Goal: Task Accomplishment & Management: Manage account settings

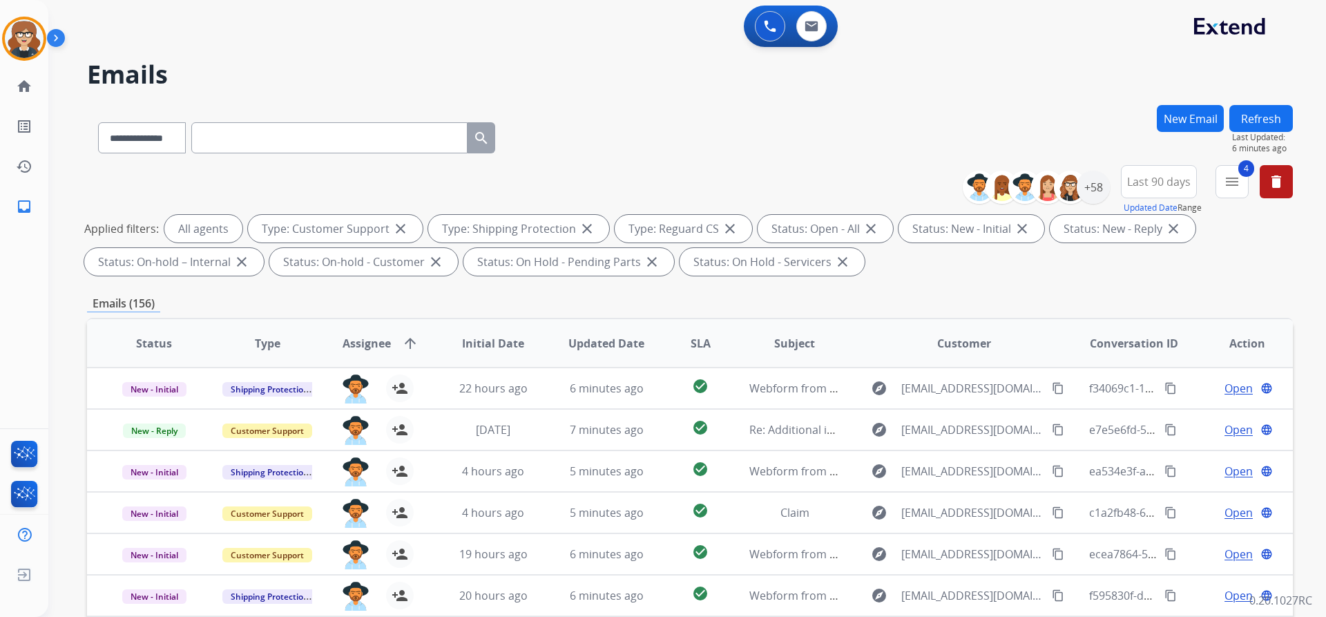
select select "**********"
click at [1098, 186] on div "+58" at bounding box center [1092, 187] width 33 height 33
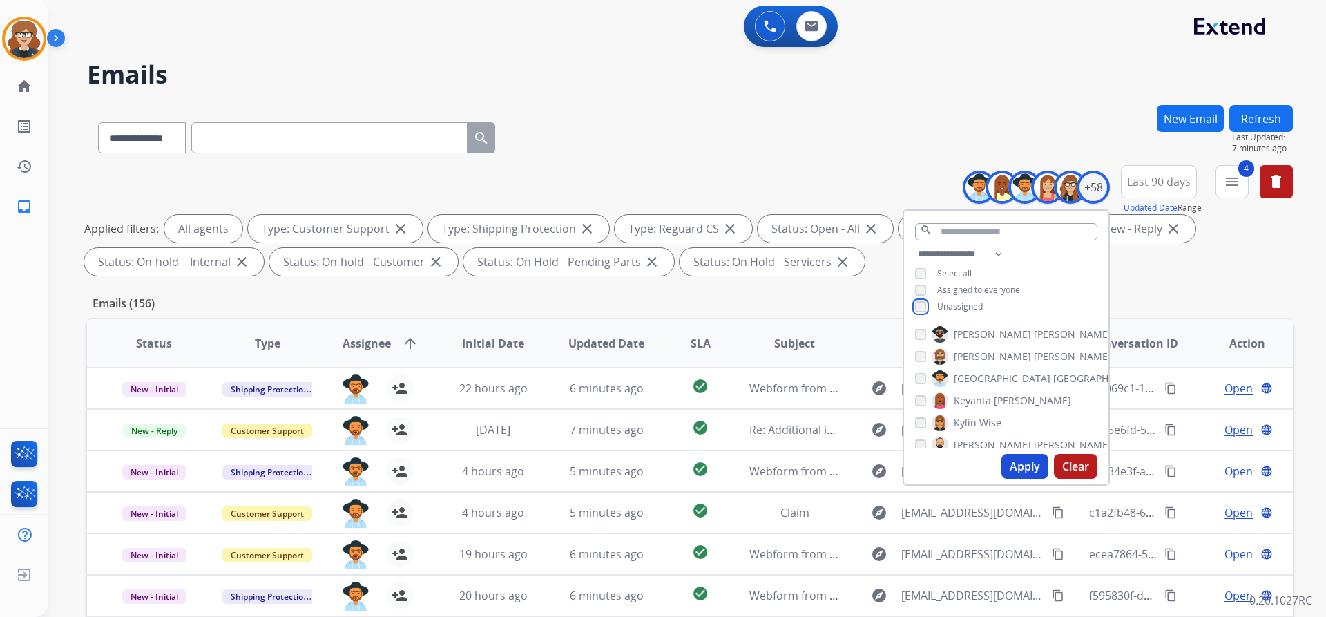
scroll to position [1163, 0]
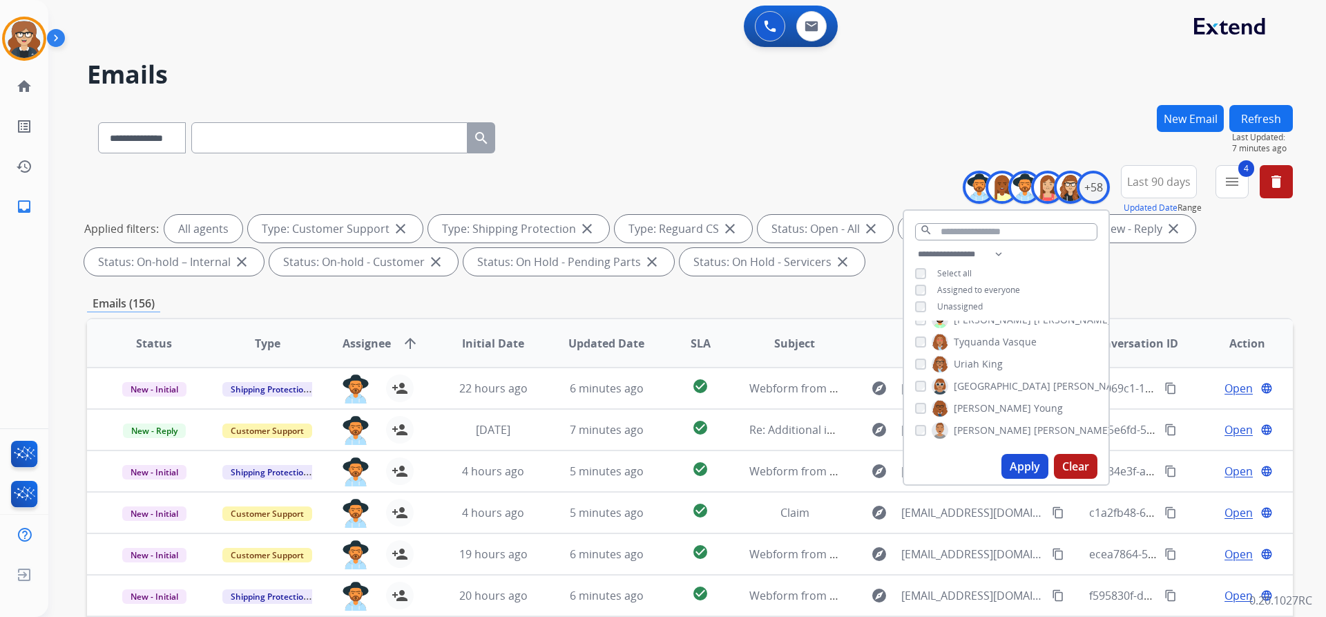
click at [1020, 465] on button "Apply" at bounding box center [1024, 466] width 47 height 25
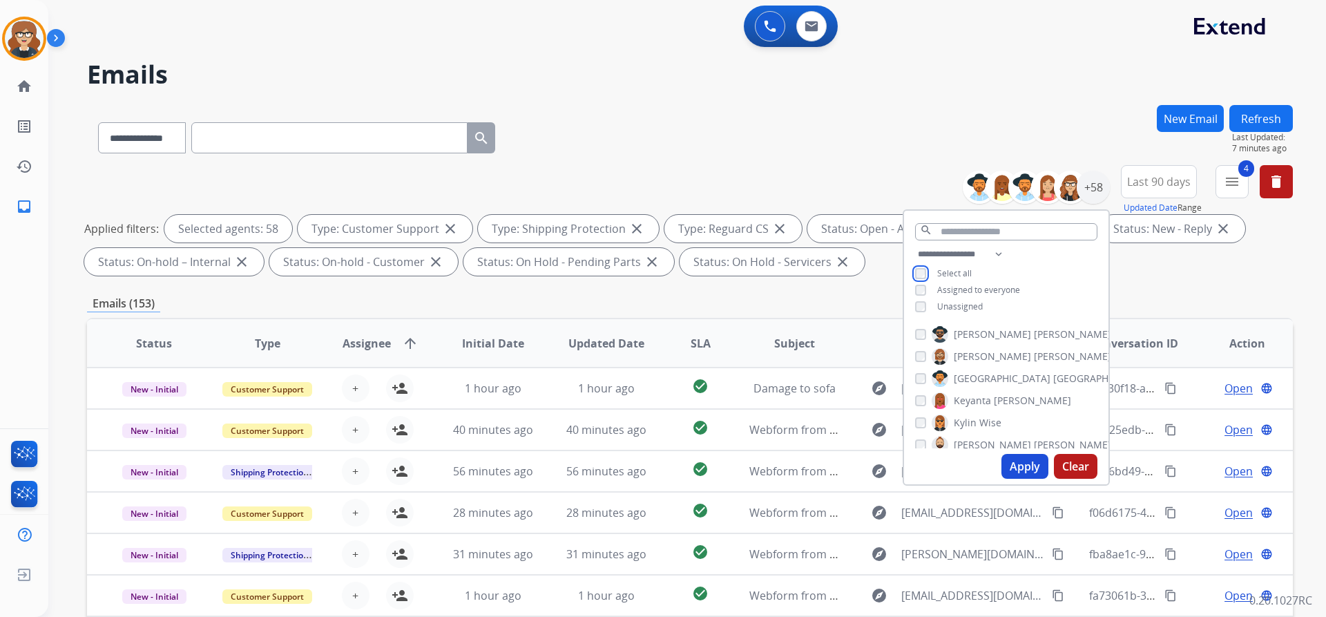
scroll to position [828, 0]
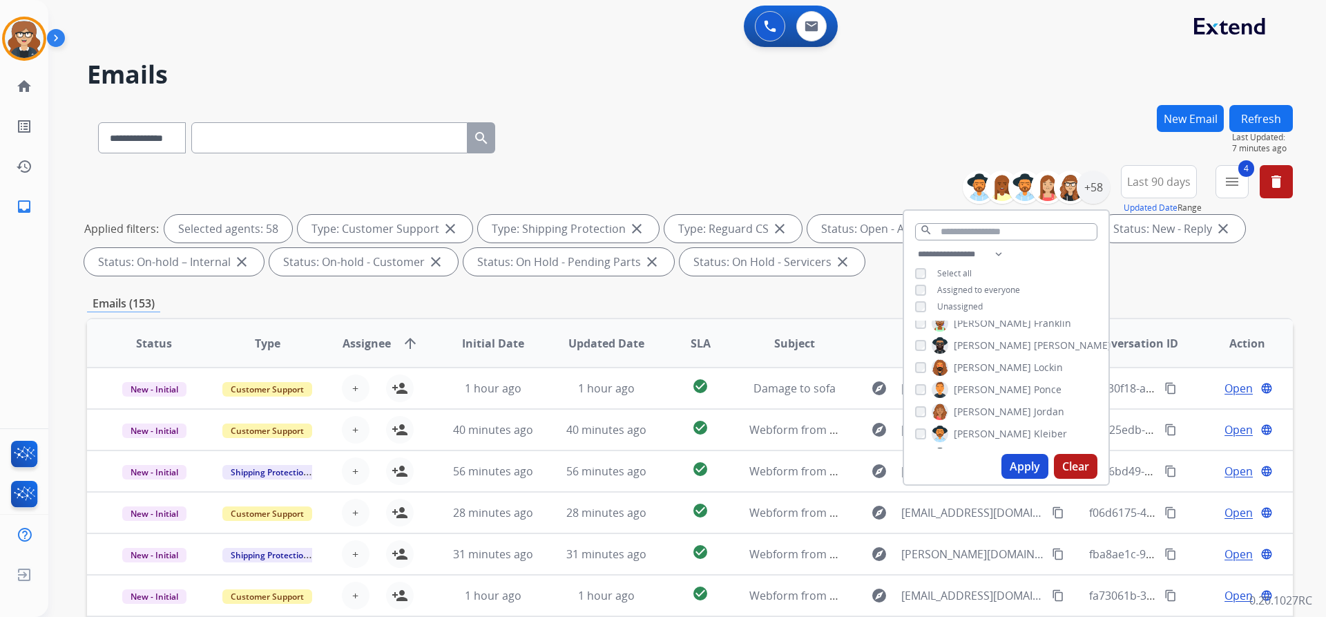
click at [1017, 457] on button "Apply" at bounding box center [1024, 466] width 47 height 25
click at [472, 306] on div "Emails (68)" at bounding box center [689, 303] width 1205 height 17
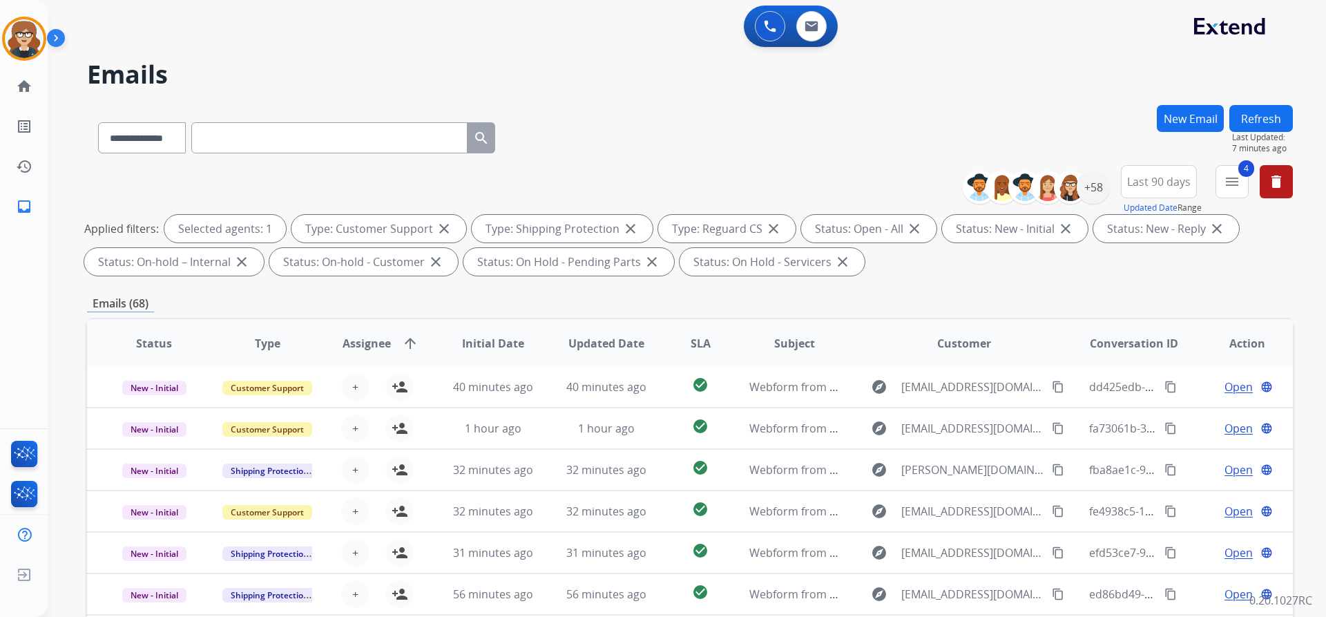
scroll to position [235, 0]
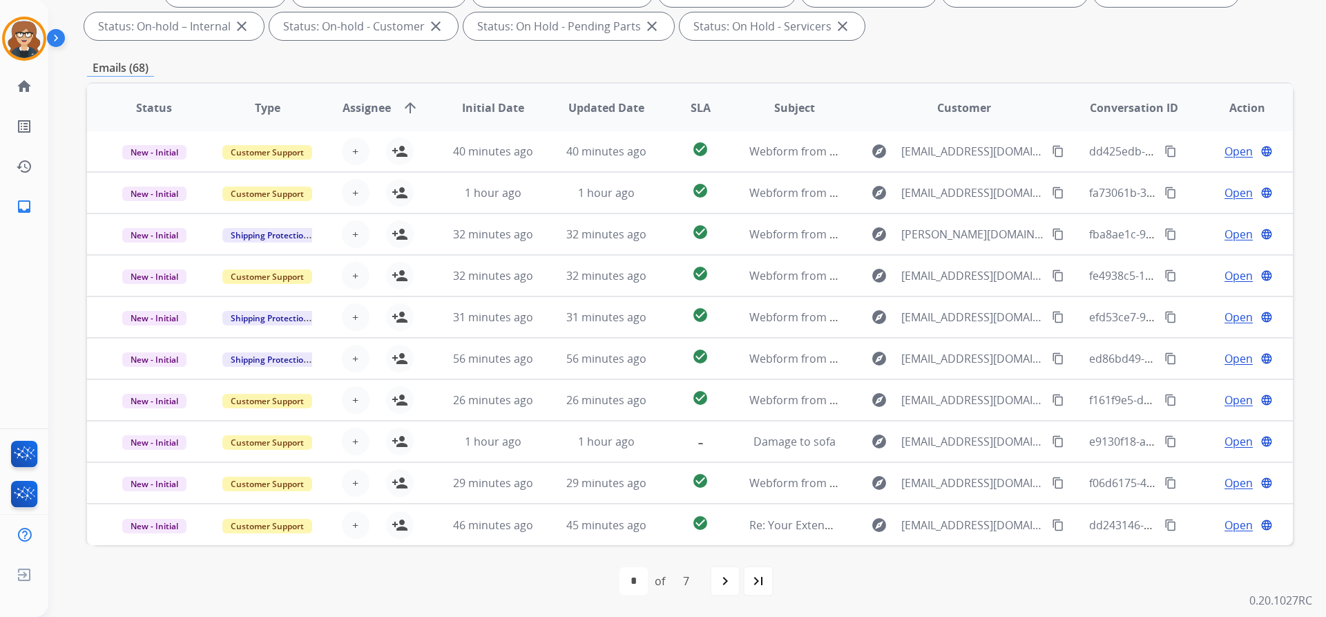
click at [375, 110] on span "Assignee" at bounding box center [366, 107] width 48 height 17
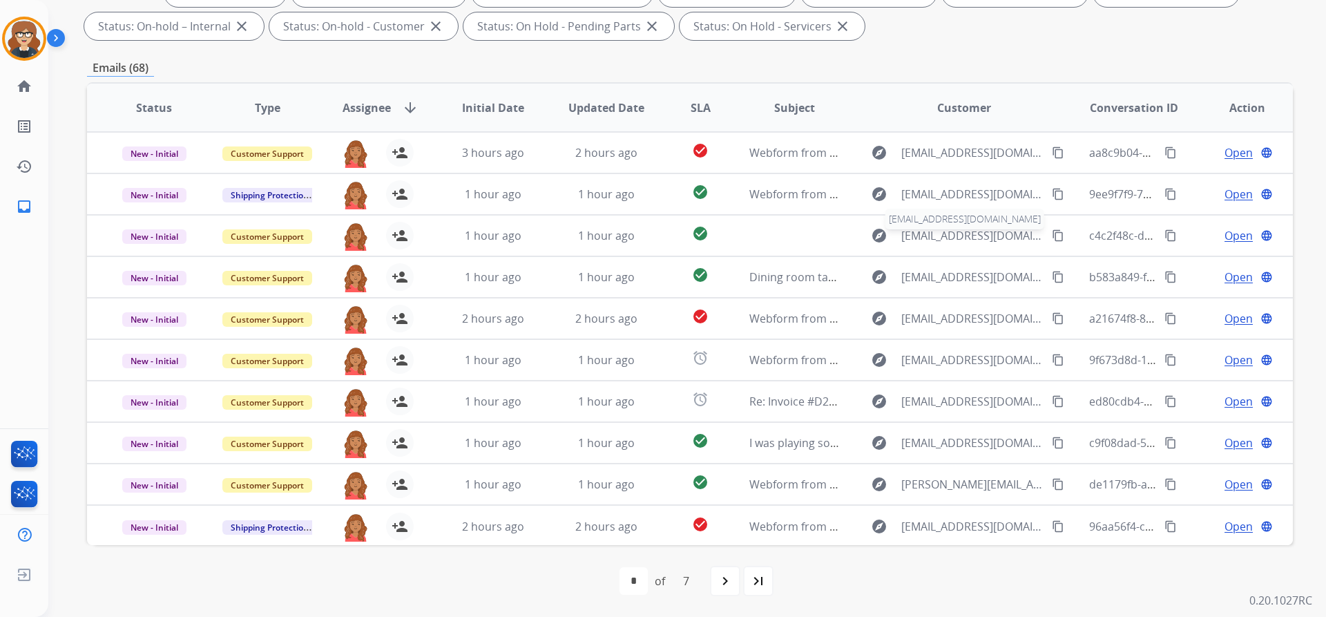
scroll to position [0, 0]
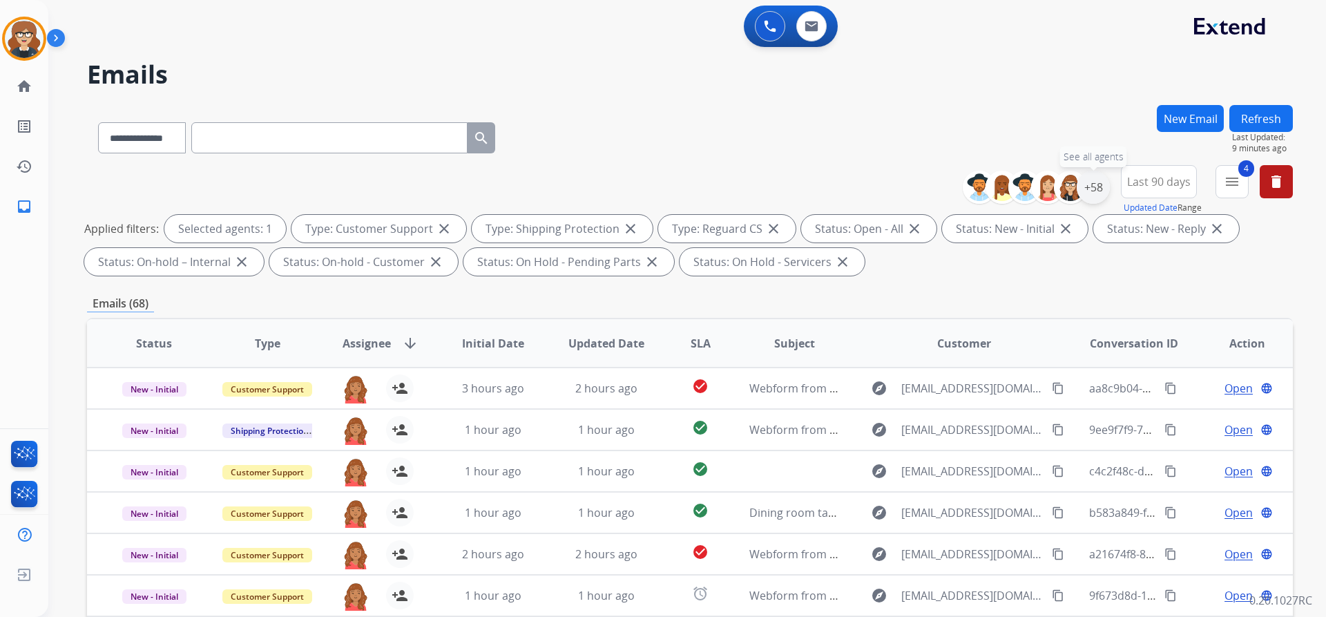
click at [1094, 184] on div "+58" at bounding box center [1092, 187] width 33 height 33
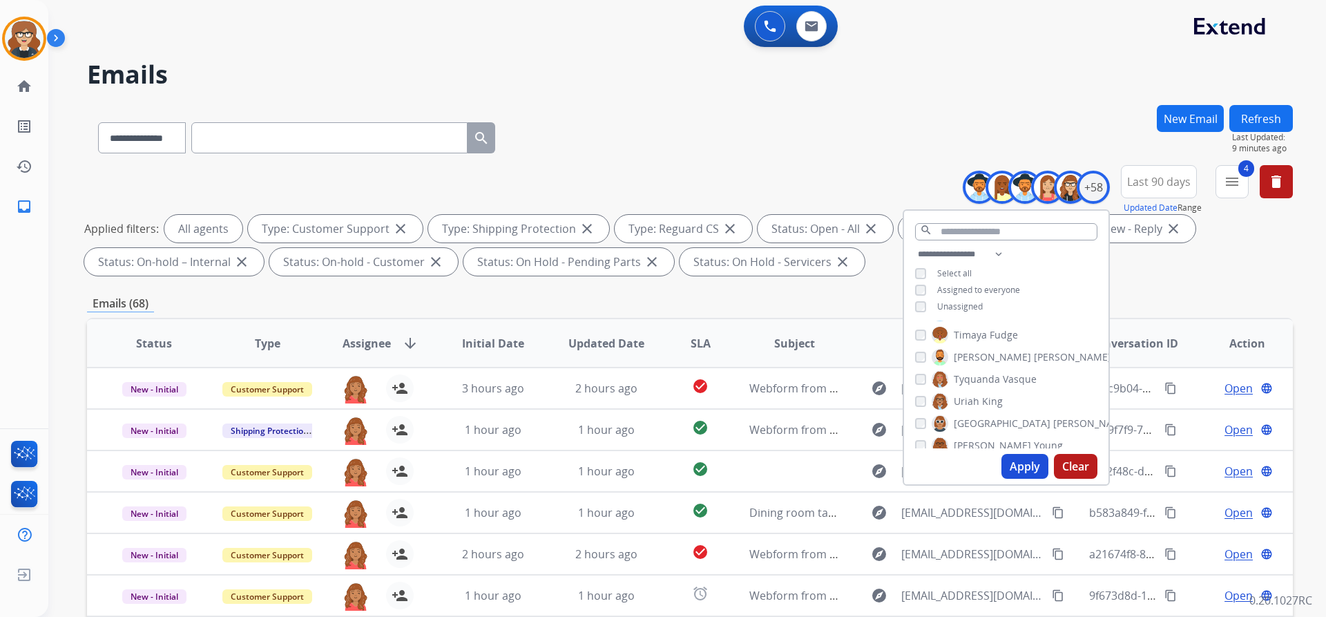
scroll to position [1163, 0]
drag, startPoint x: 1029, startPoint y: 465, endPoint x: 913, endPoint y: 423, distance: 122.7
click at [1029, 465] on button "Apply" at bounding box center [1024, 466] width 47 height 25
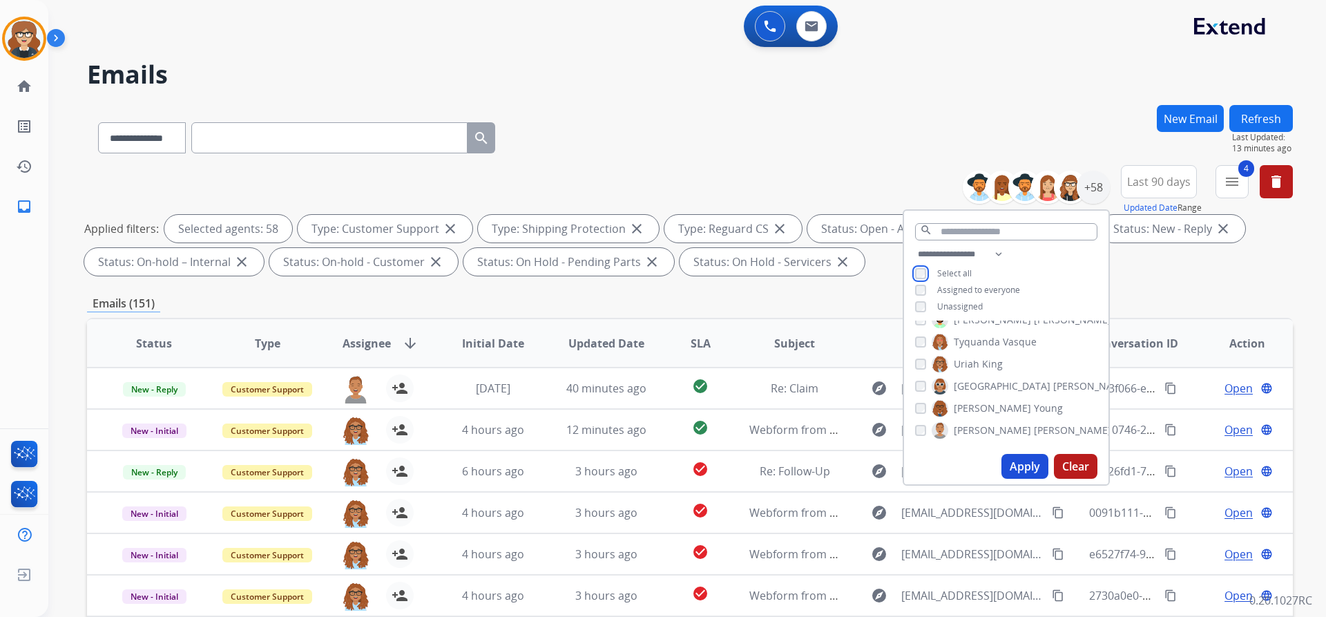
scroll to position [0, 0]
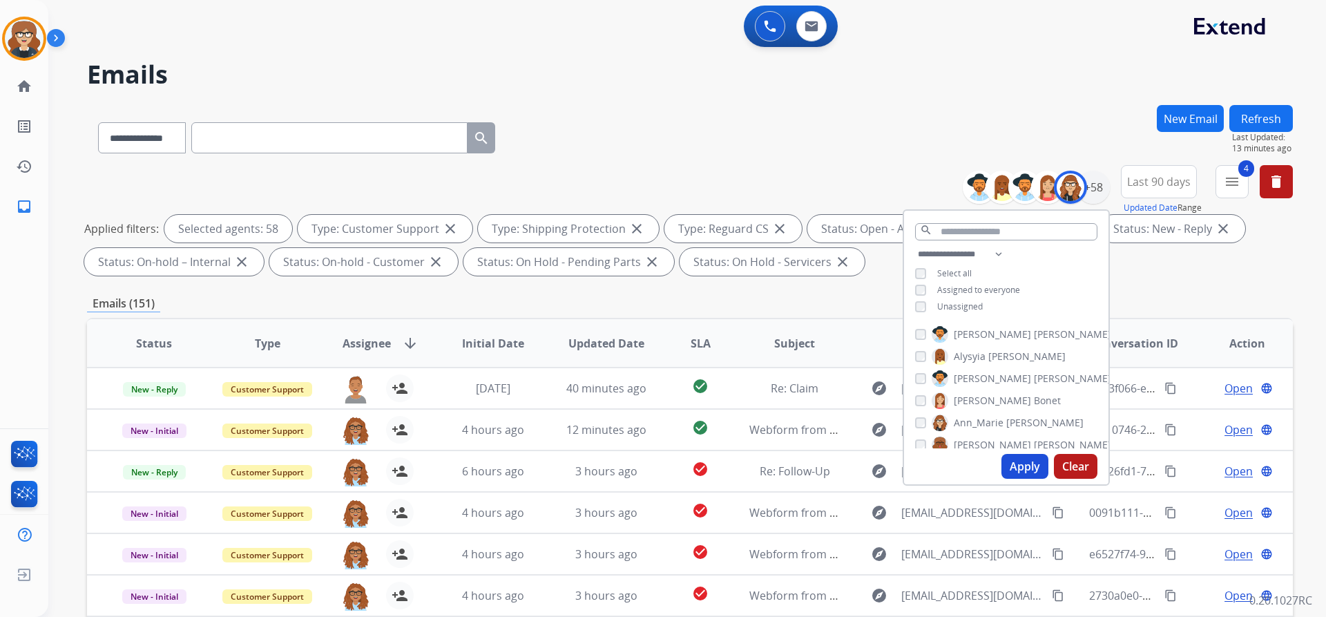
click at [1031, 463] on button "Apply" at bounding box center [1024, 466] width 47 height 25
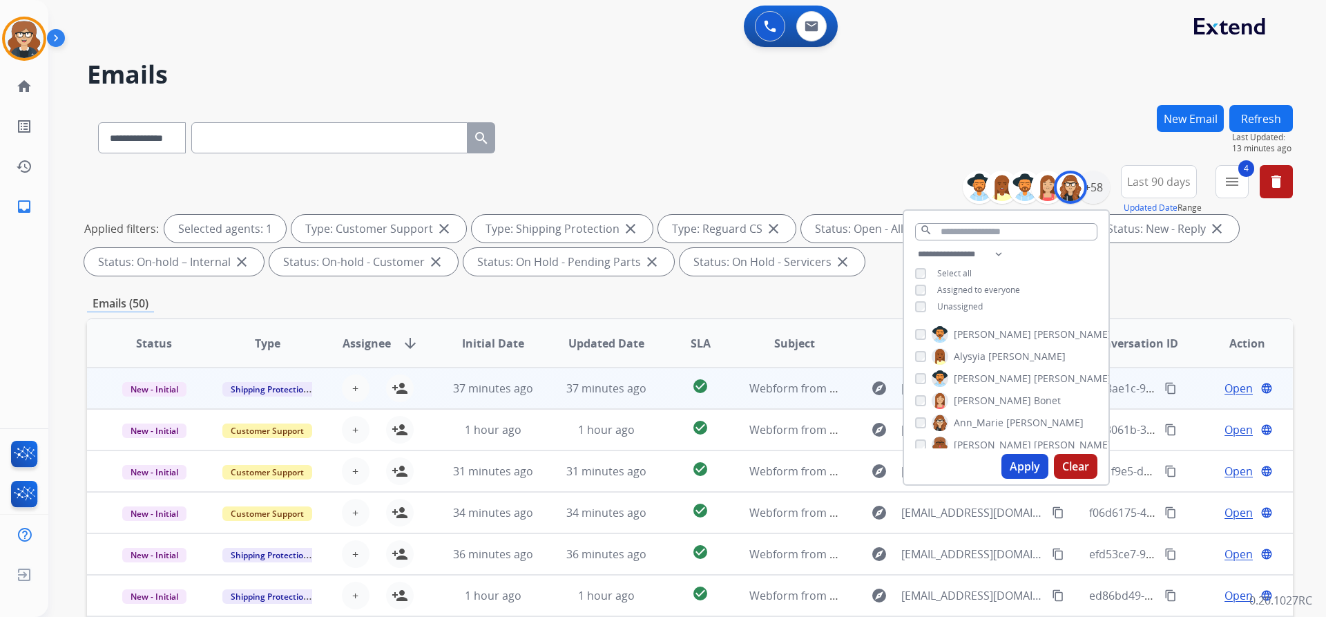
scroll to position [1, 0]
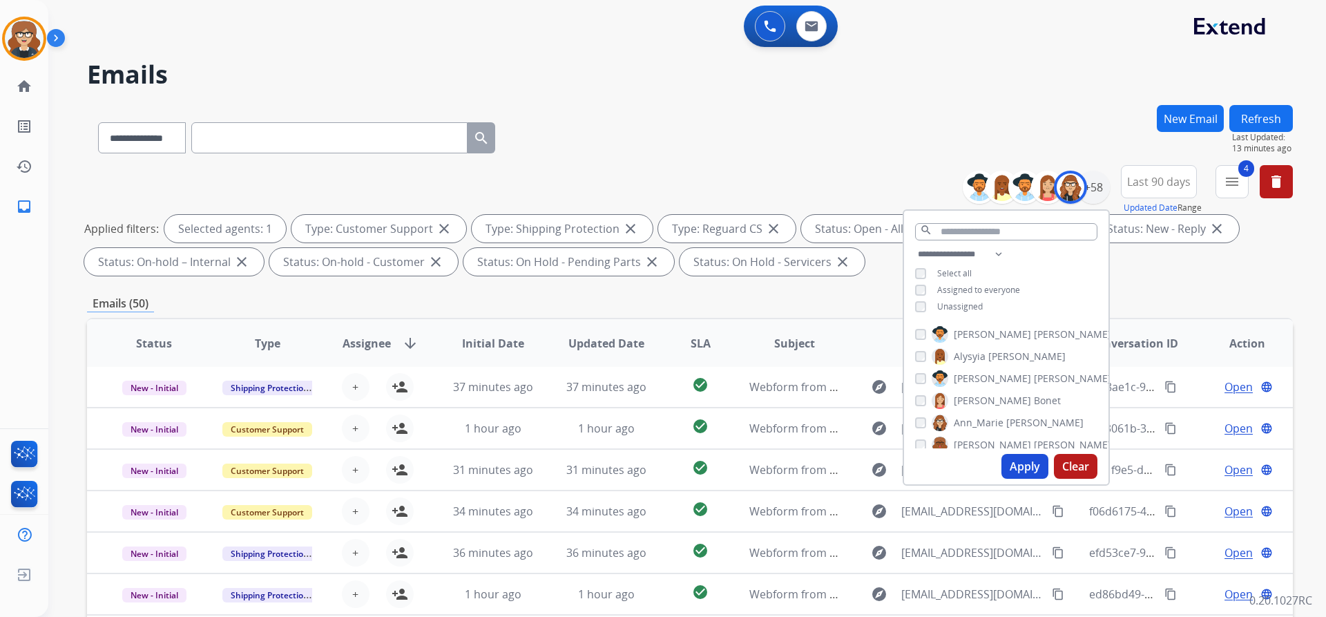
click at [1008, 458] on button "Apply" at bounding box center [1024, 466] width 47 height 25
click at [376, 337] on span "Assignee" at bounding box center [366, 343] width 48 height 17
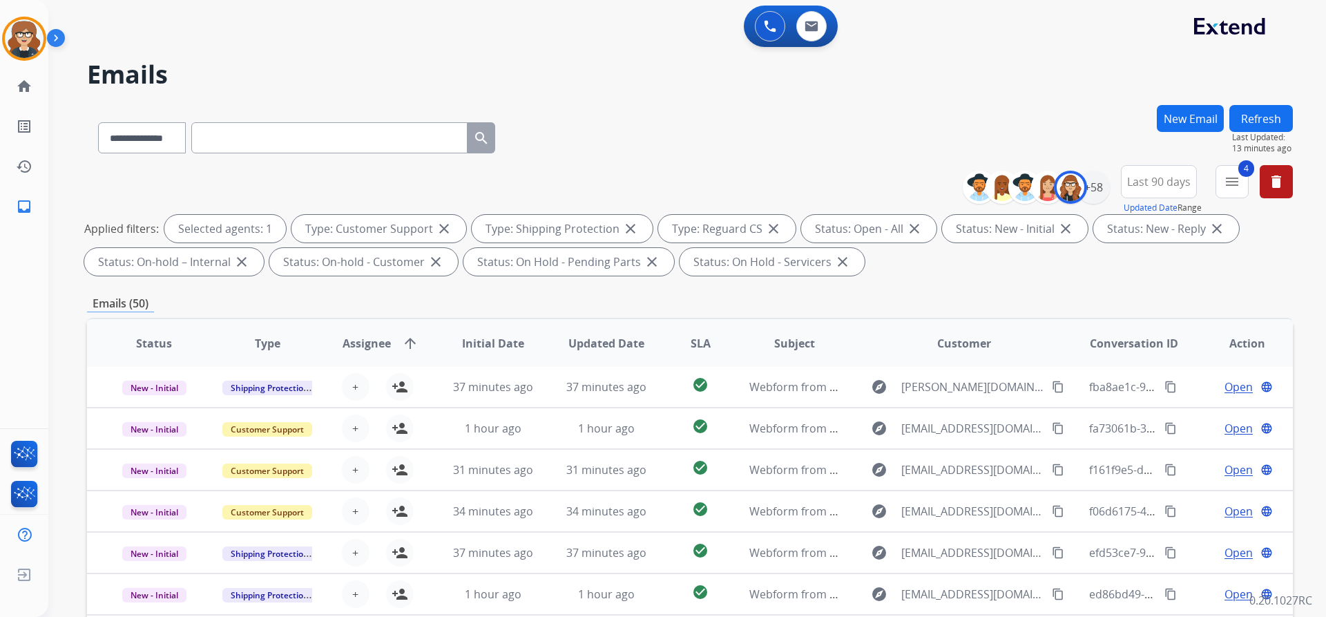
scroll to position [235, 0]
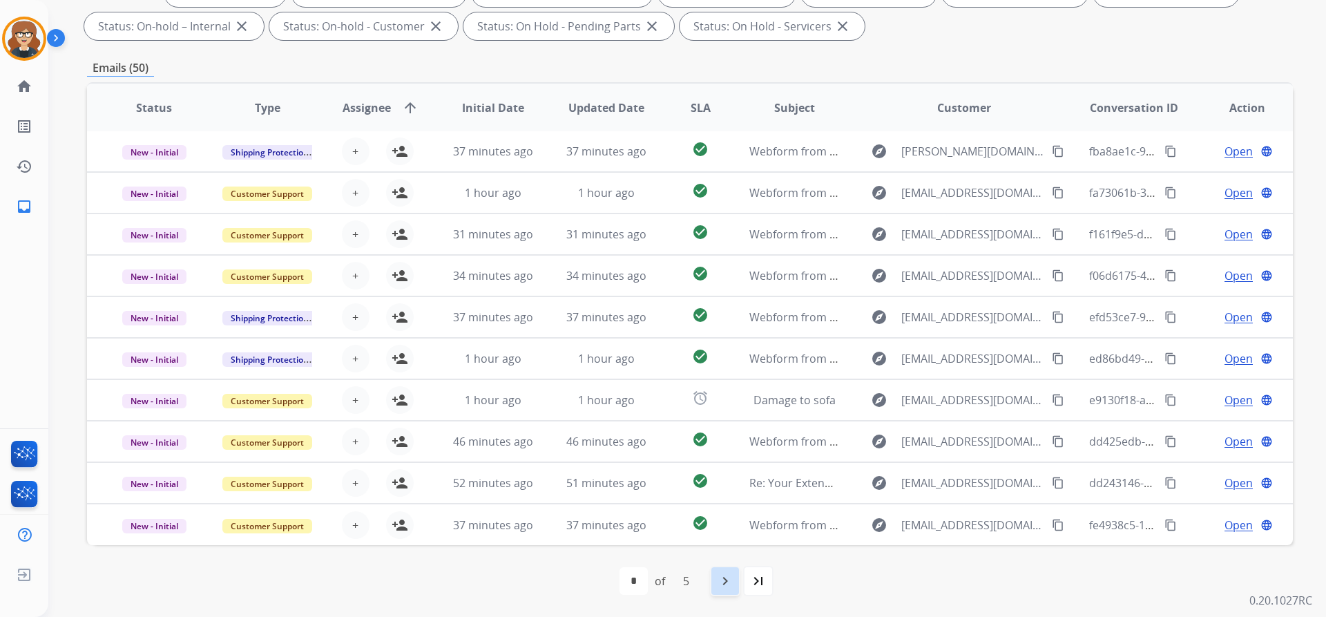
click at [727, 572] on div "navigate_next" at bounding box center [725, 580] width 30 height 30
select select "*"
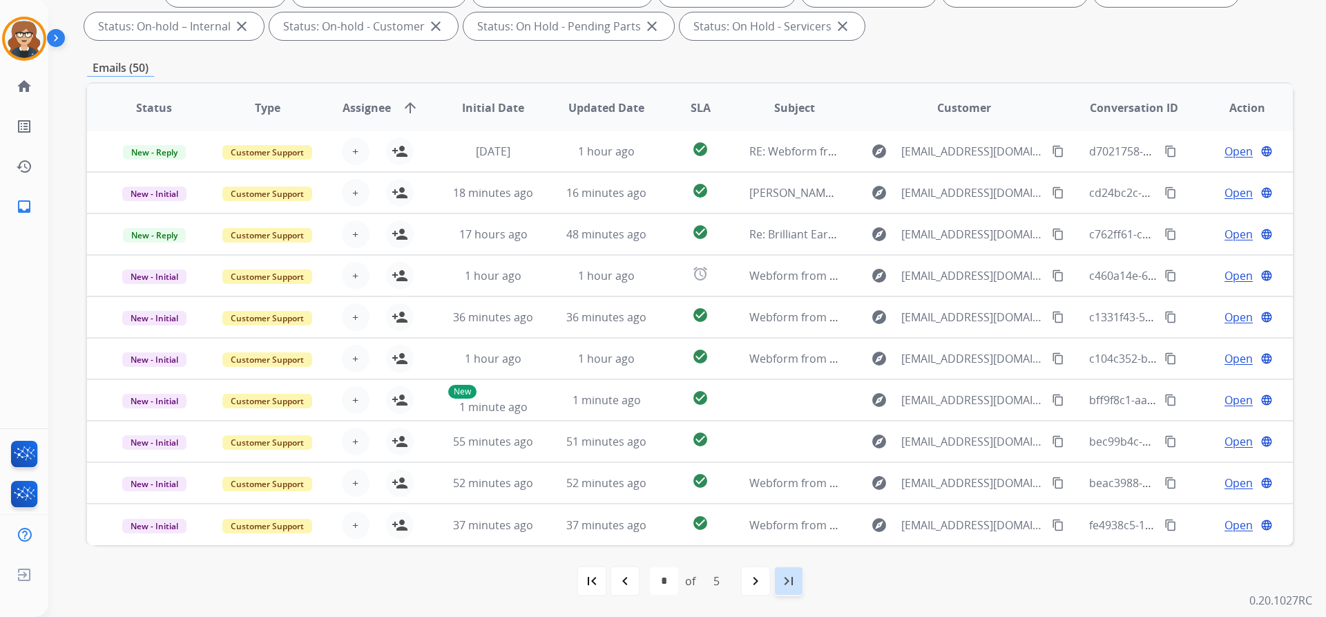
click at [795, 588] on mat-icon "last_page" at bounding box center [788, 580] width 17 height 17
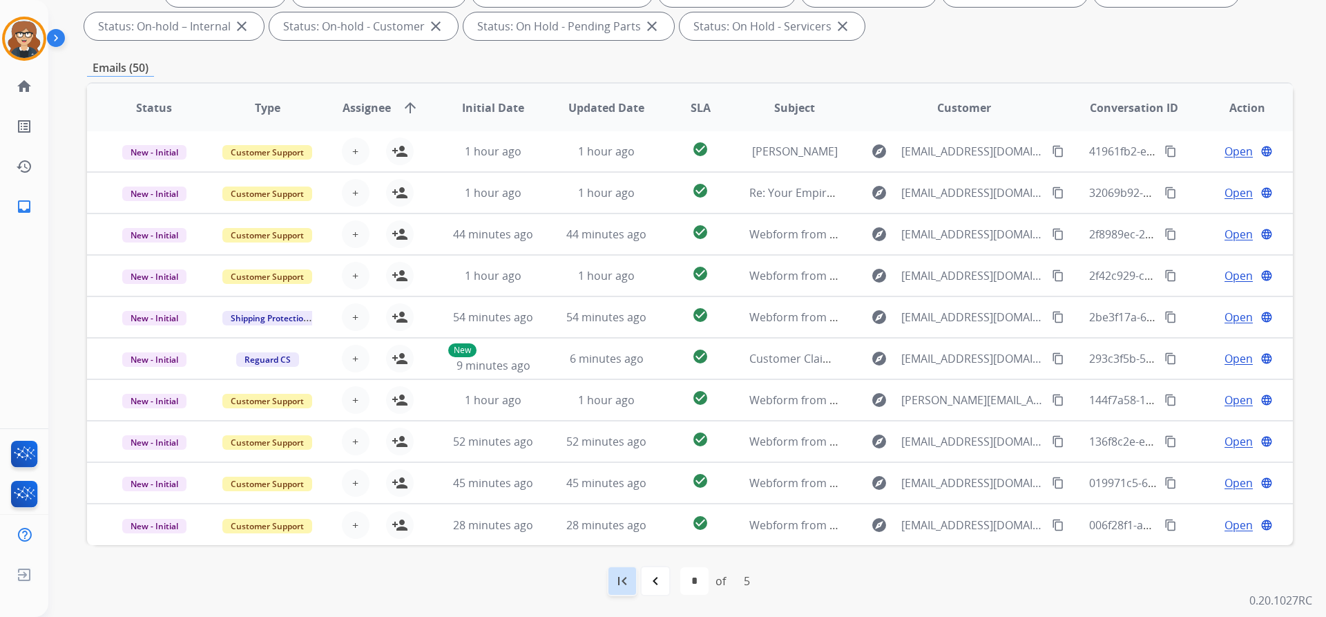
click at [617, 587] on mat-icon "first_page" at bounding box center [622, 580] width 17 height 17
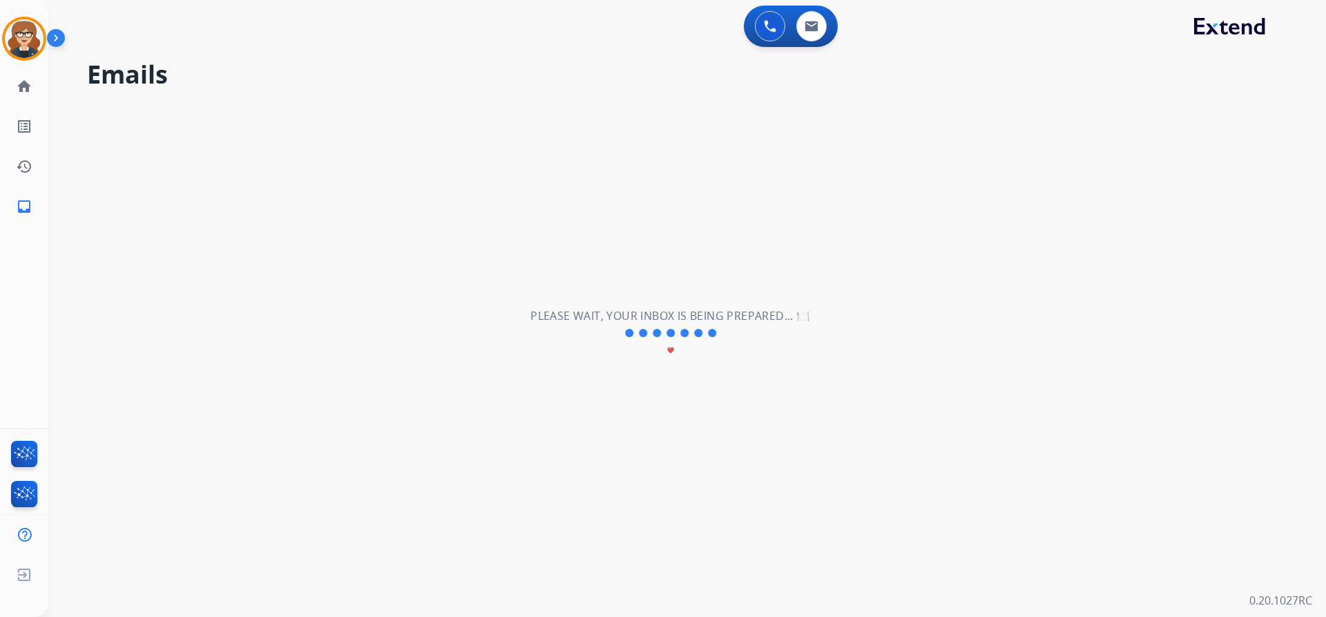
scroll to position [0, 0]
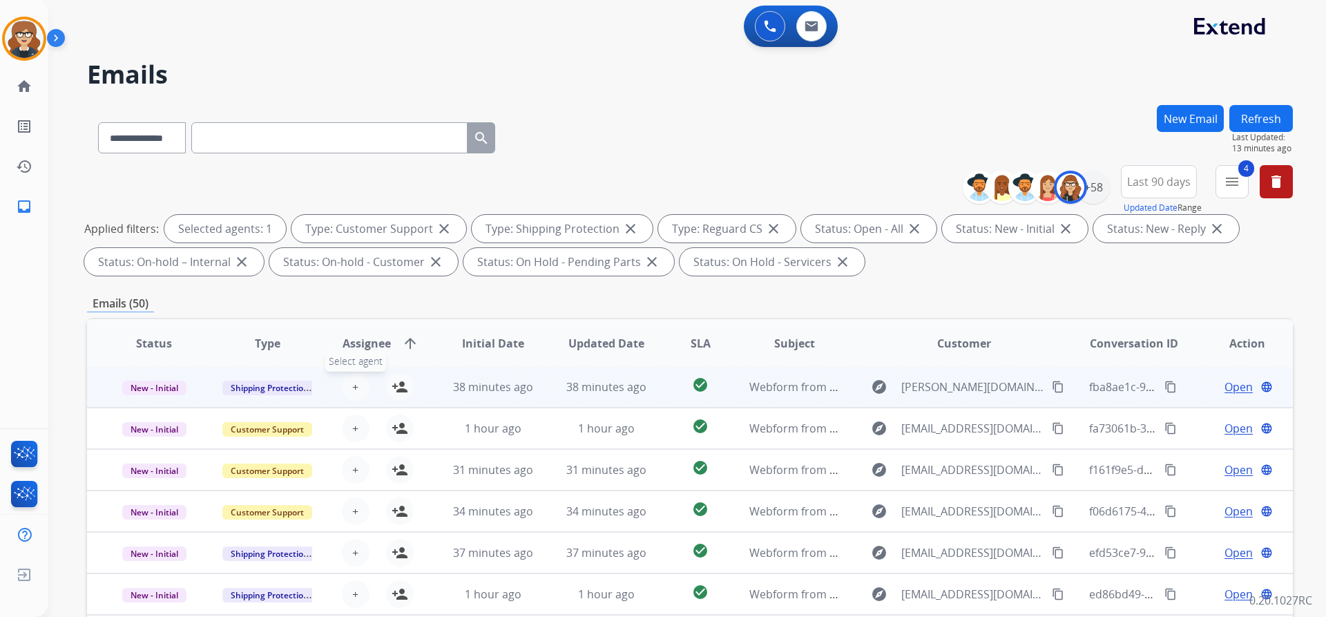
click at [344, 388] on button "+ Select agent" at bounding box center [356, 387] width 28 height 28
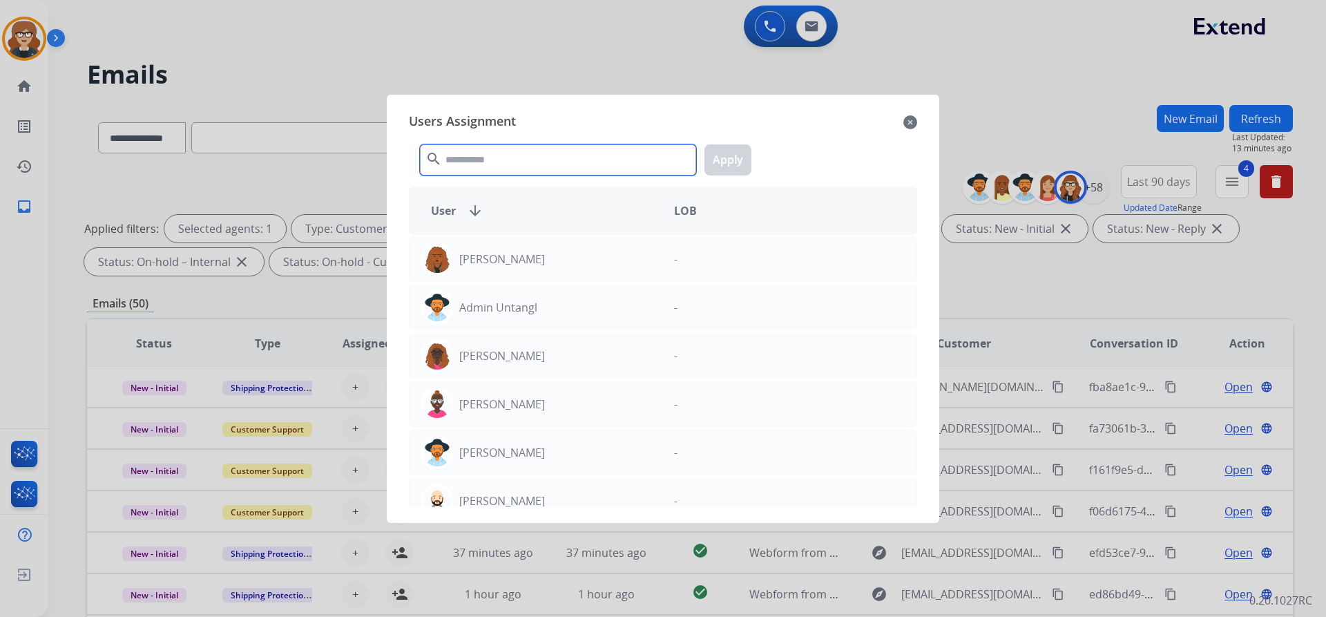
click at [467, 159] on input "text" at bounding box center [558, 159] width 276 height 31
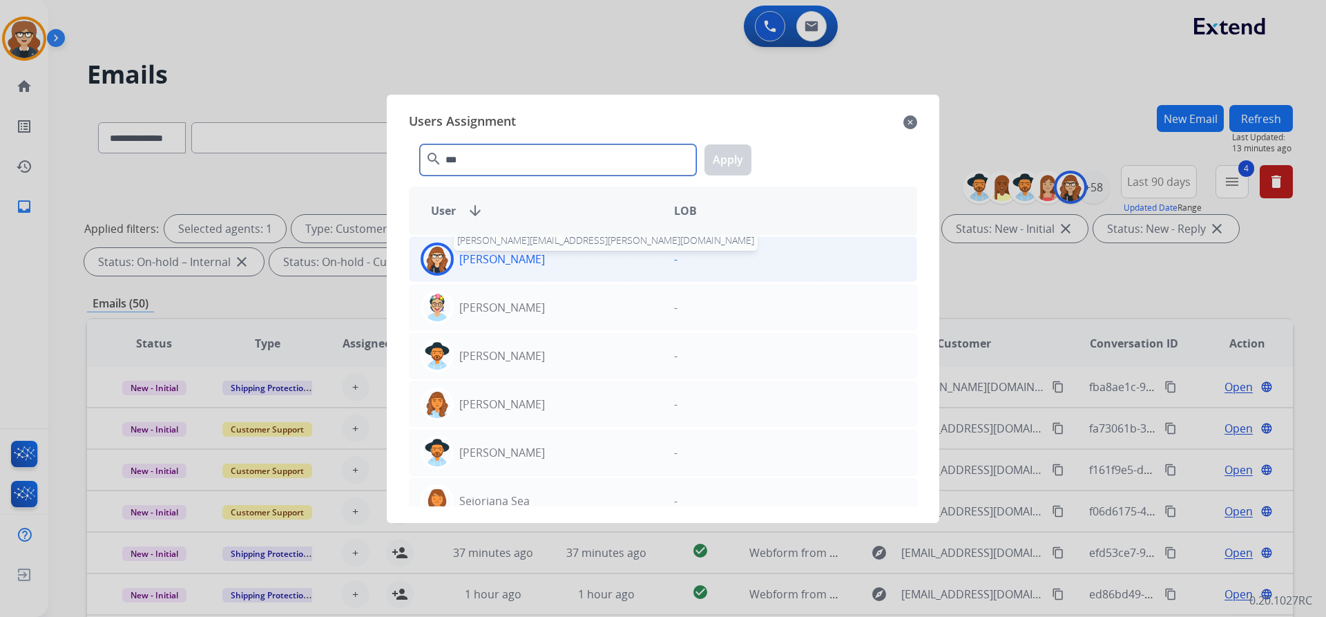
type input "***"
click at [485, 260] on p "[PERSON_NAME]" at bounding box center [502, 259] width 86 height 17
click at [734, 151] on button "Apply" at bounding box center [727, 159] width 47 height 31
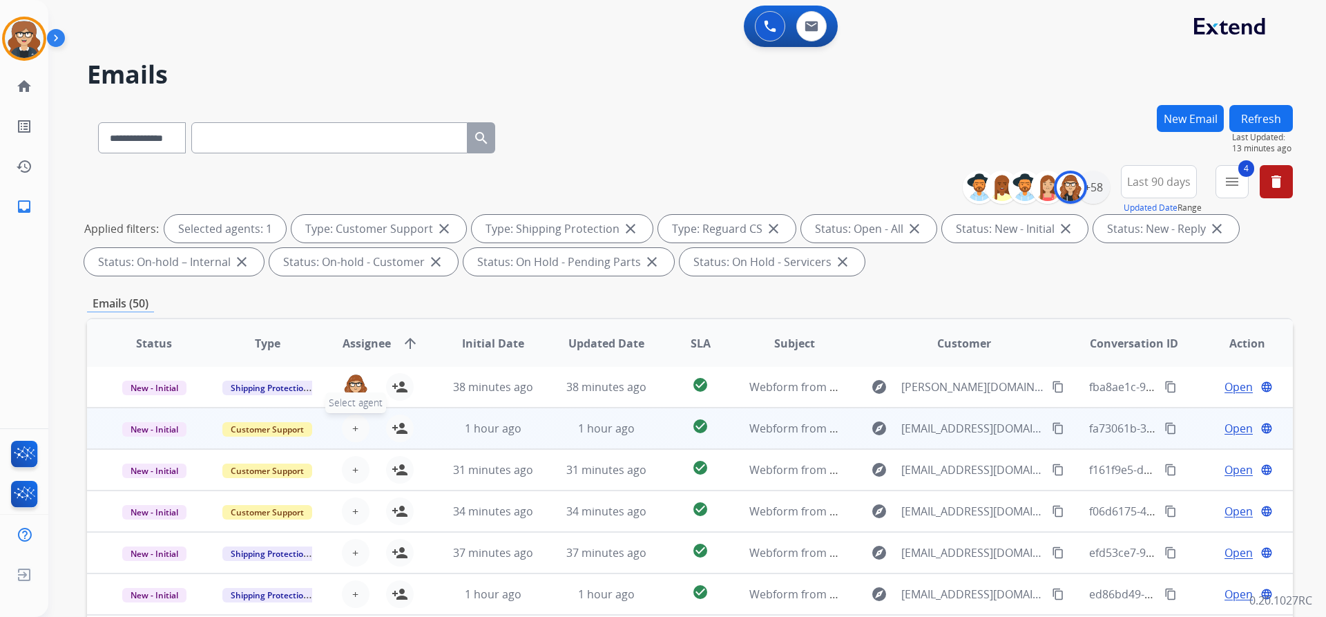
click at [352, 431] on span "+" at bounding box center [355, 428] width 6 height 17
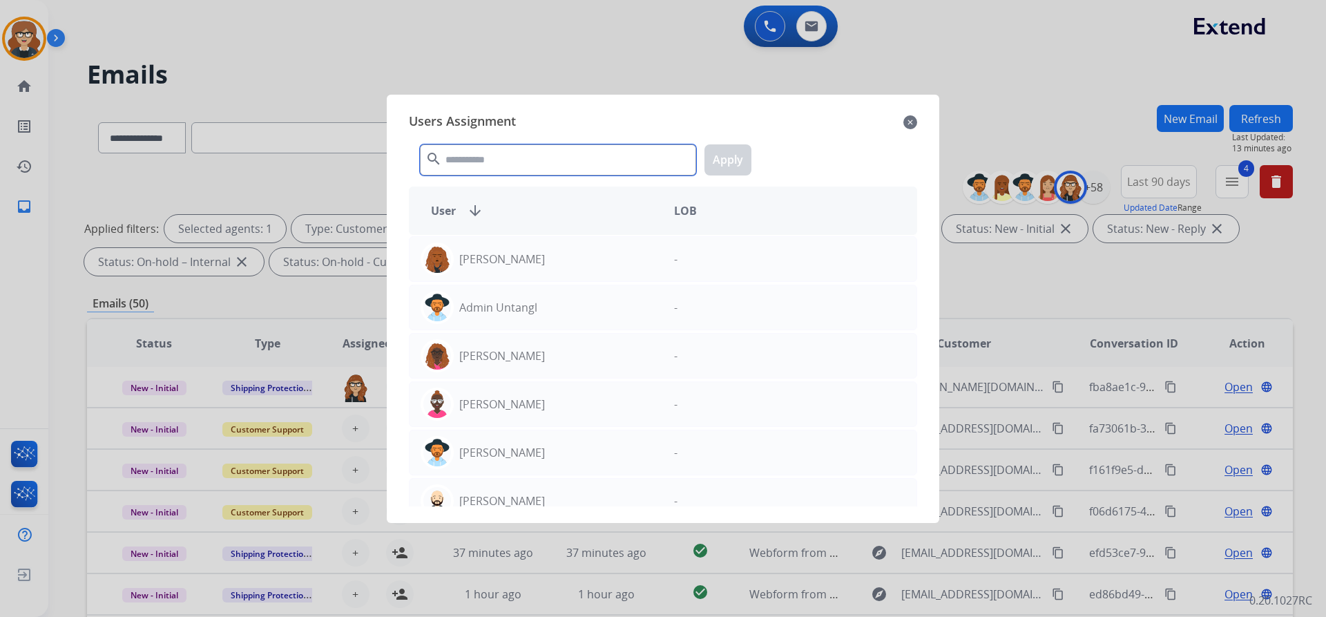
click at [449, 157] on input "text" at bounding box center [558, 159] width 276 height 31
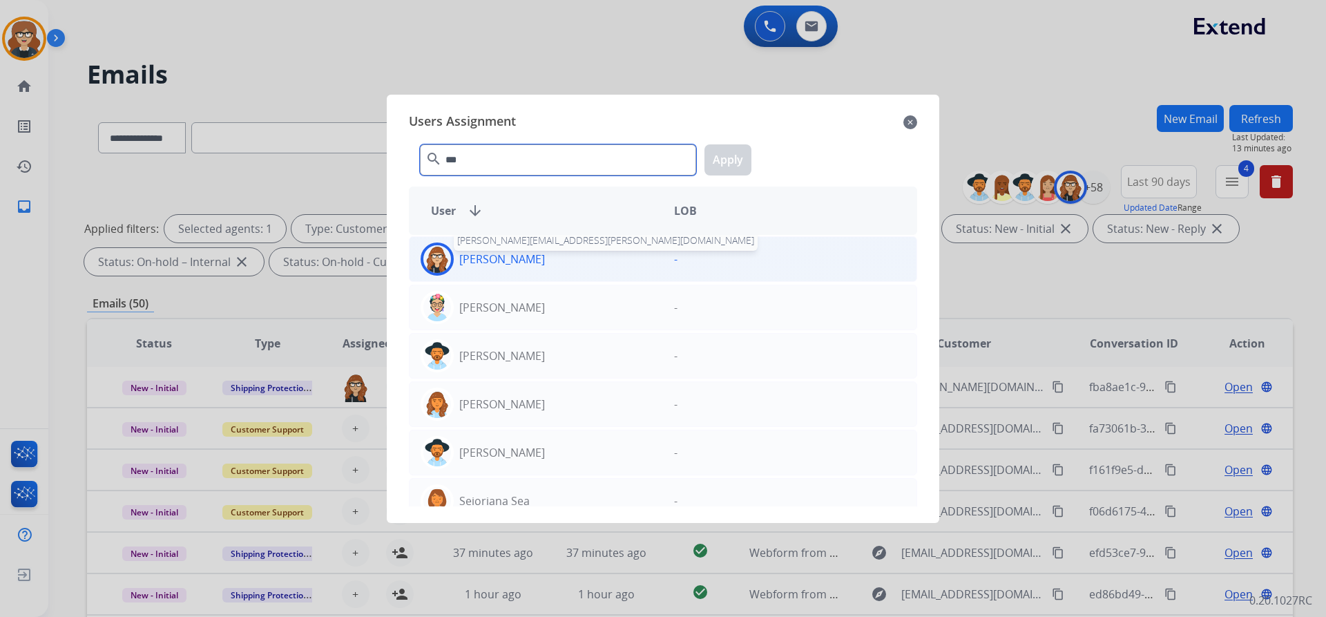
type input "***"
click at [525, 259] on p "[PERSON_NAME]" at bounding box center [502, 259] width 86 height 17
click at [731, 161] on button "Apply" at bounding box center [727, 159] width 47 height 31
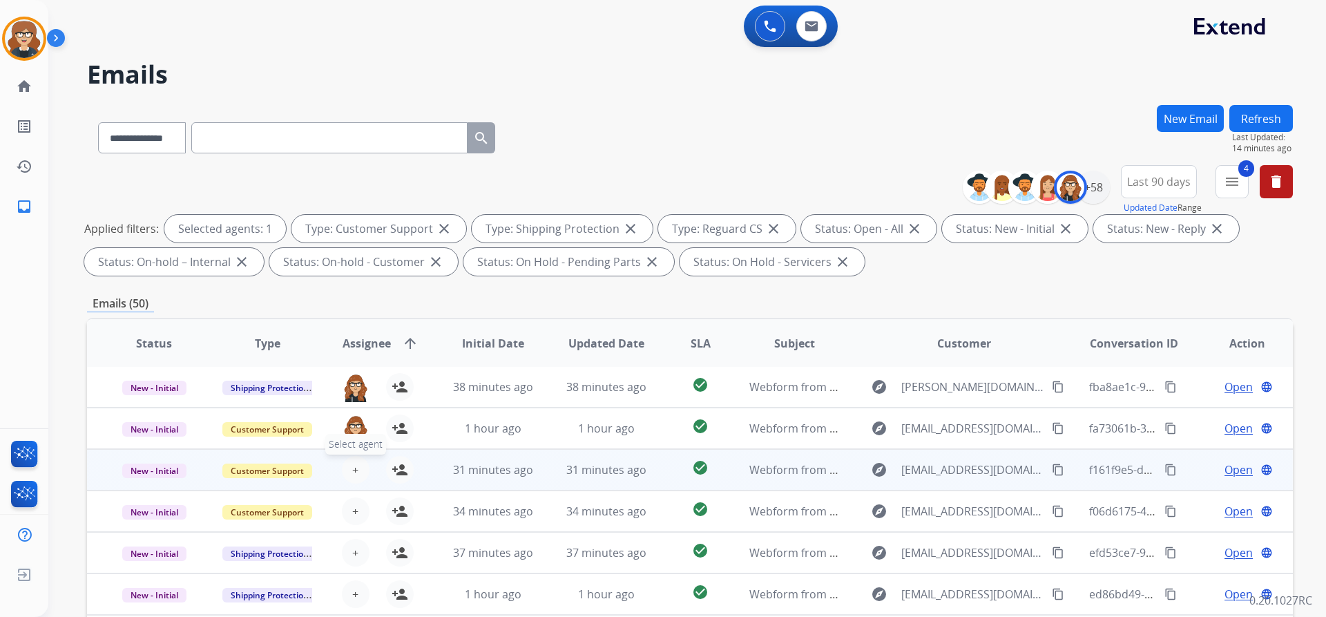
click at [353, 473] on span "+" at bounding box center [355, 469] width 6 height 17
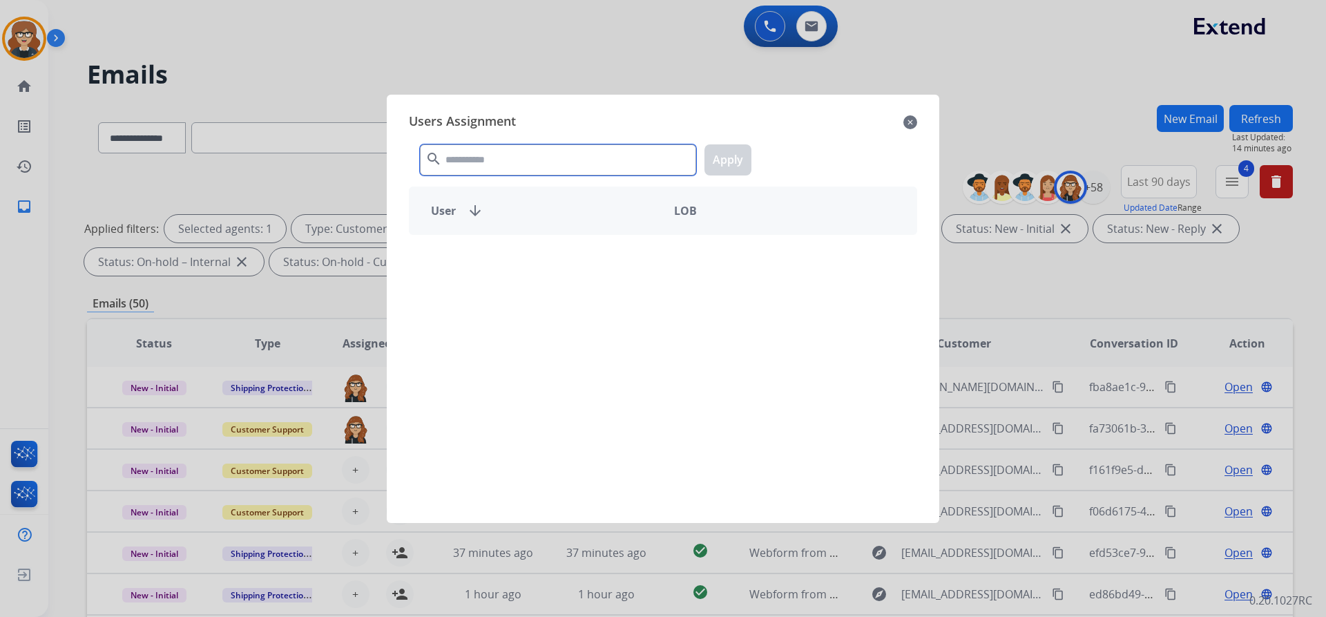
click at [533, 149] on input "text" at bounding box center [558, 159] width 276 height 31
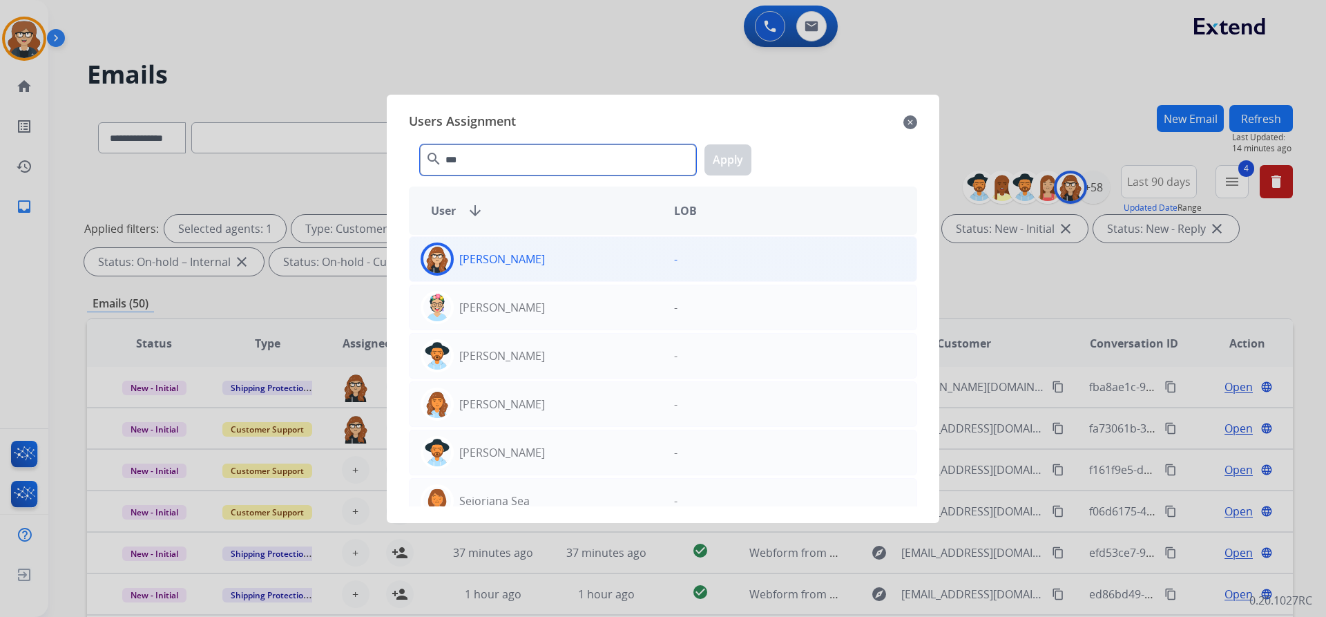
type input "***"
click at [498, 266] on p "[PERSON_NAME]" at bounding box center [502, 259] width 86 height 17
click at [726, 162] on button "Apply" at bounding box center [727, 159] width 47 height 31
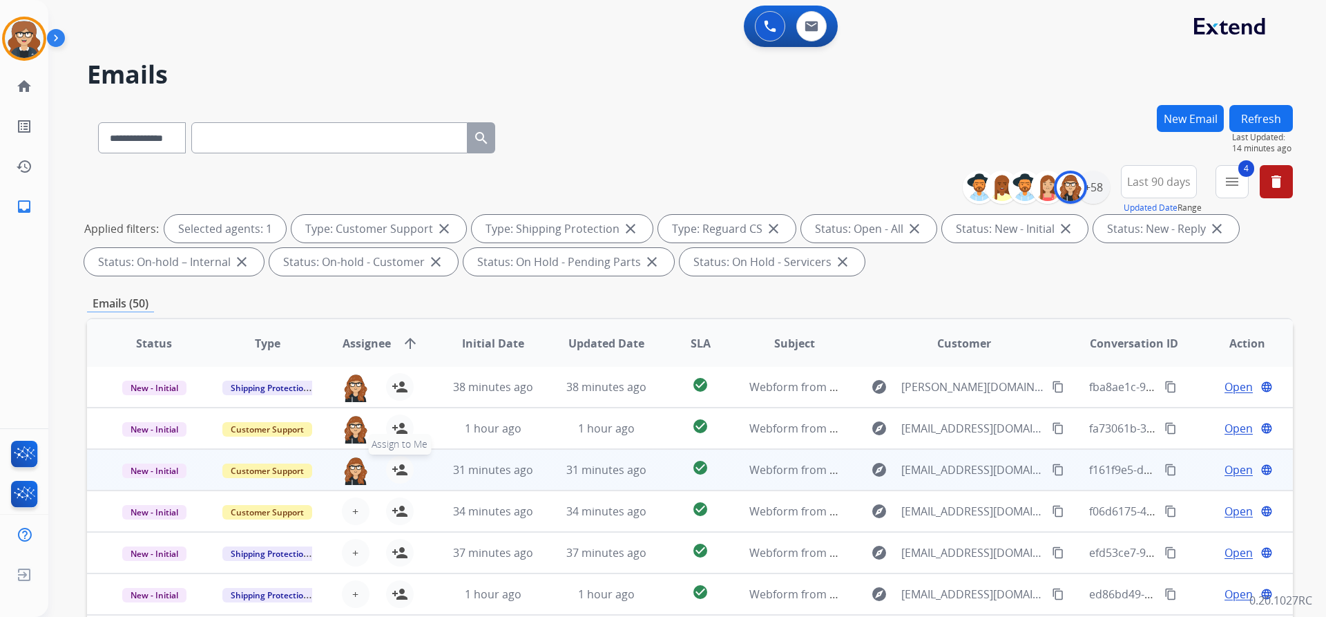
scroll to position [235, 0]
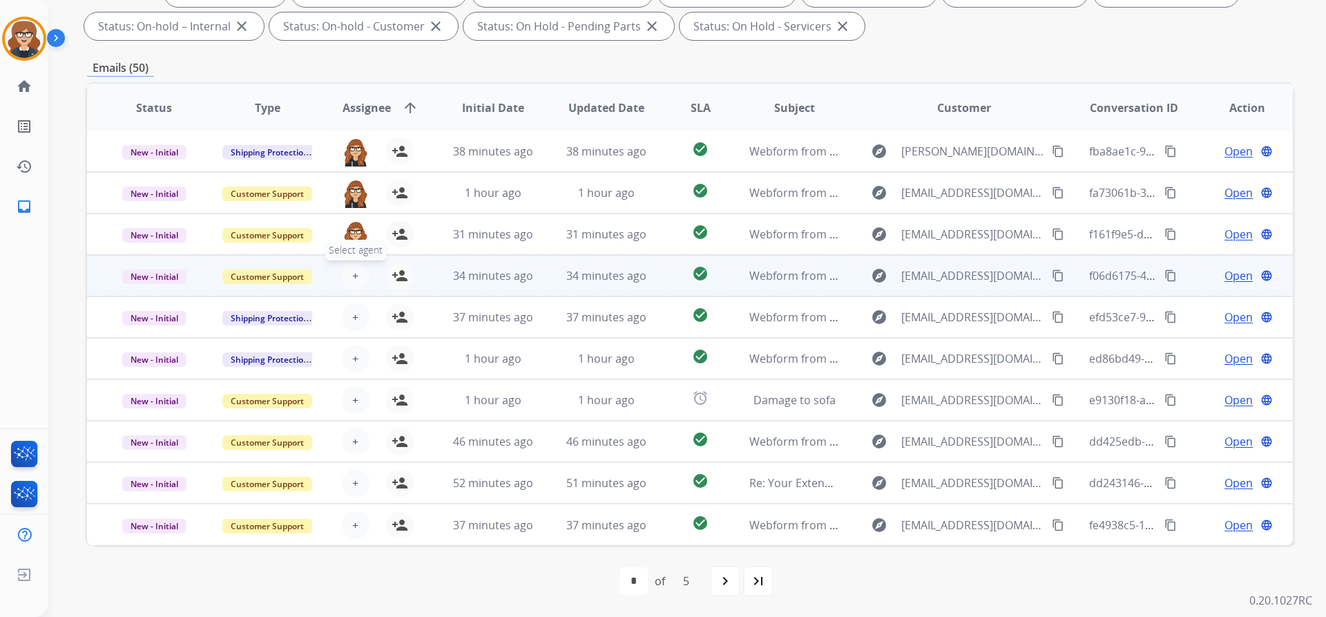
click at [353, 277] on span "+" at bounding box center [355, 275] width 6 height 17
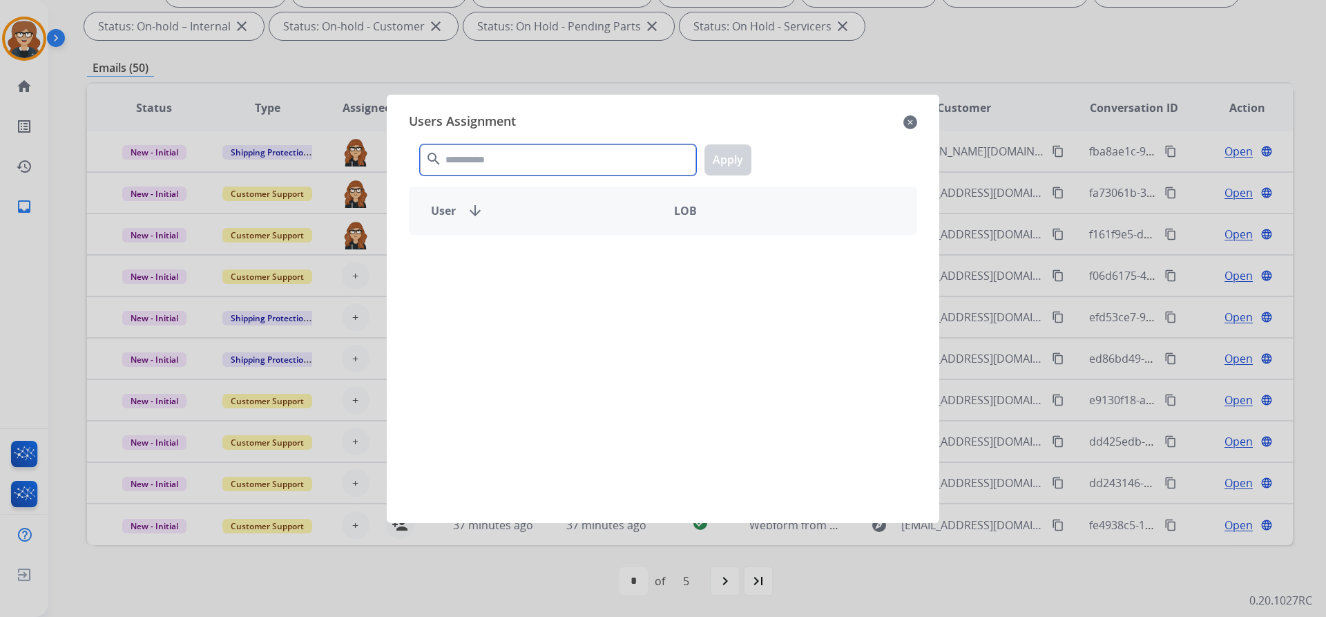
click at [491, 157] on input "text" at bounding box center [558, 159] width 276 height 31
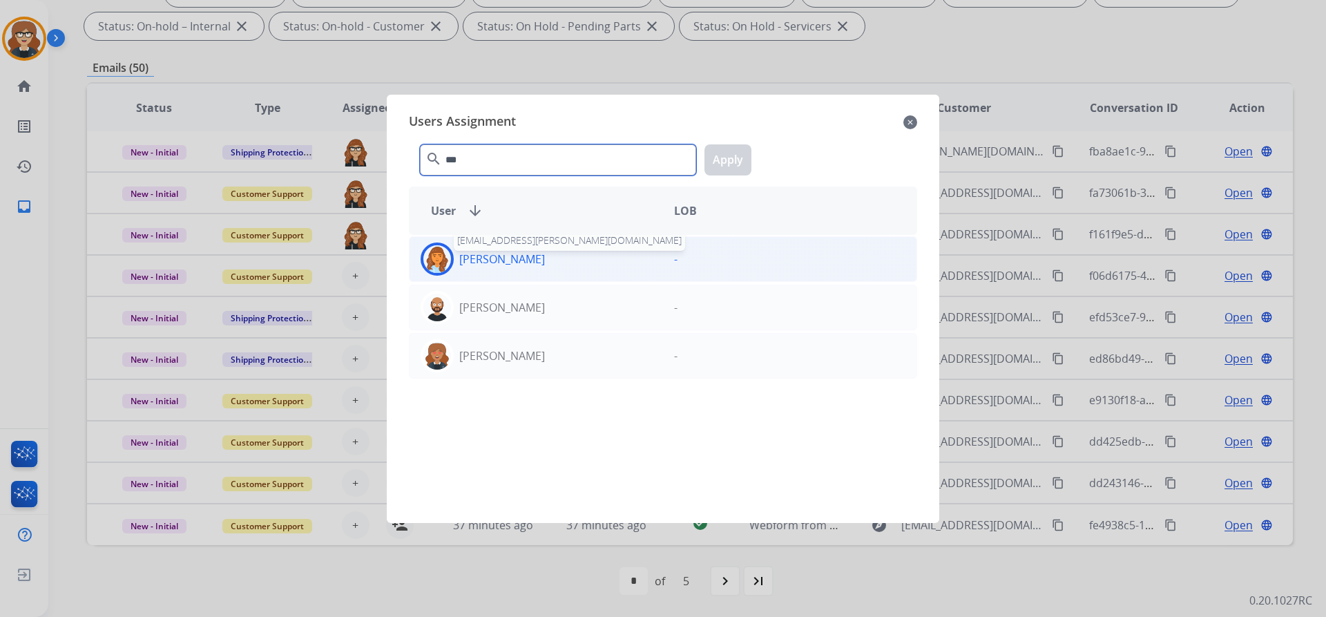
type input "***"
click at [504, 260] on p "[PERSON_NAME]" at bounding box center [502, 259] width 86 height 17
click at [727, 164] on button "Apply" at bounding box center [727, 159] width 47 height 31
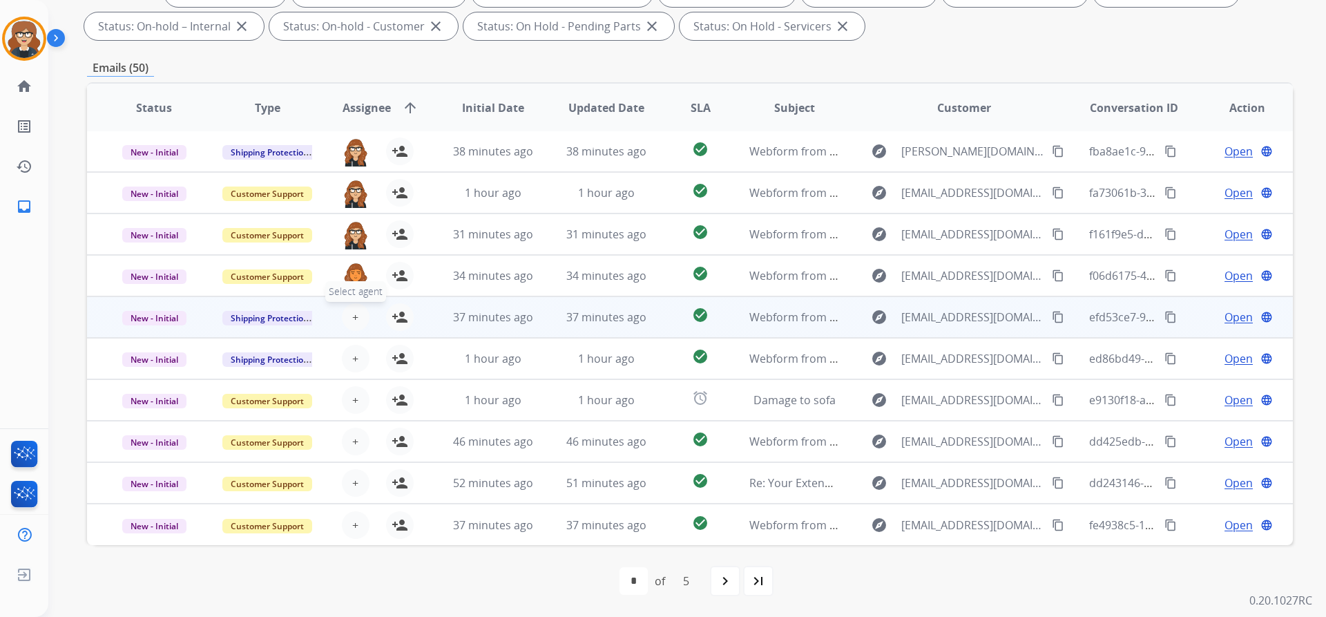
click at [356, 320] on span "+" at bounding box center [355, 317] width 6 height 17
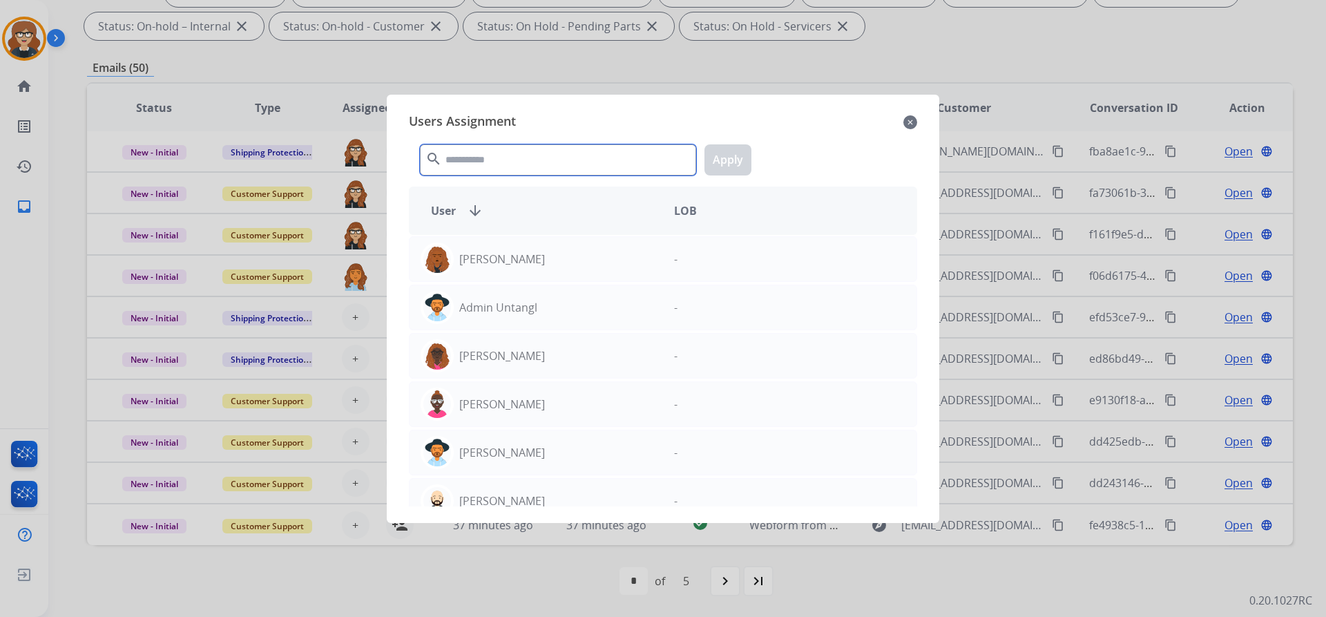
click at [510, 157] on input "text" at bounding box center [558, 159] width 276 height 31
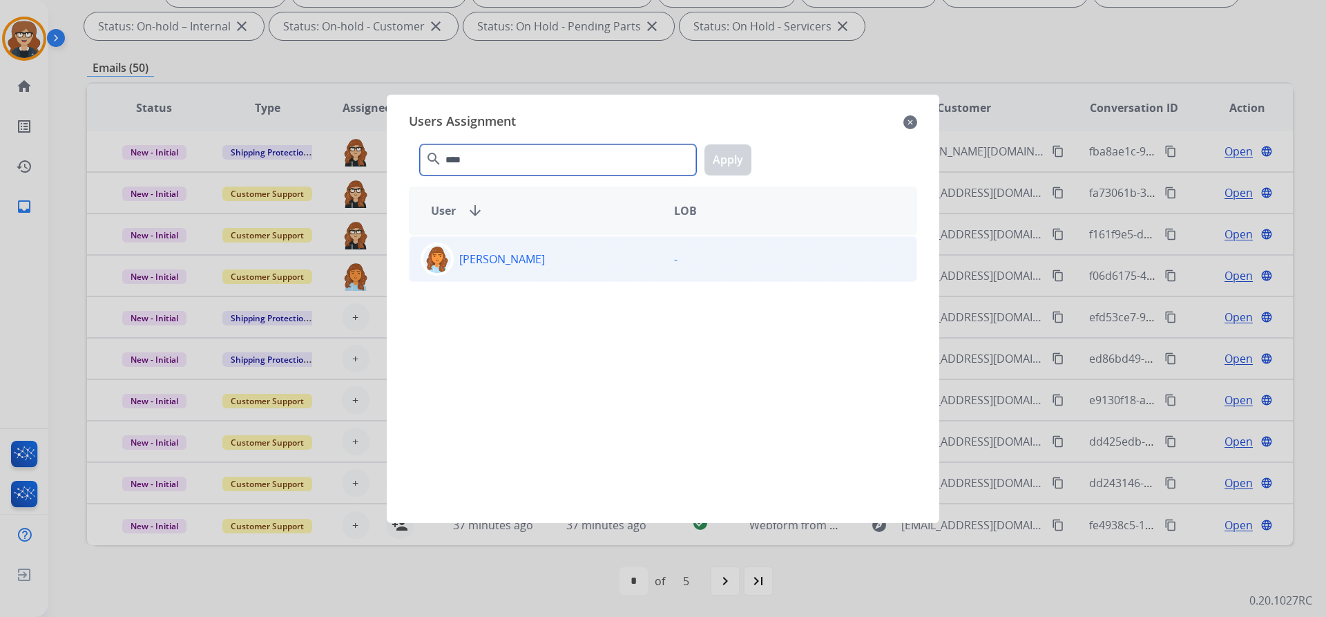
type input "****"
click at [539, 264] on p "[PERSON_NAME]" at bounding box center [502, 259] width 86 height 17
click at [727, 162] on button "Apply" at bounding box center [727, 159] width 47 height 31
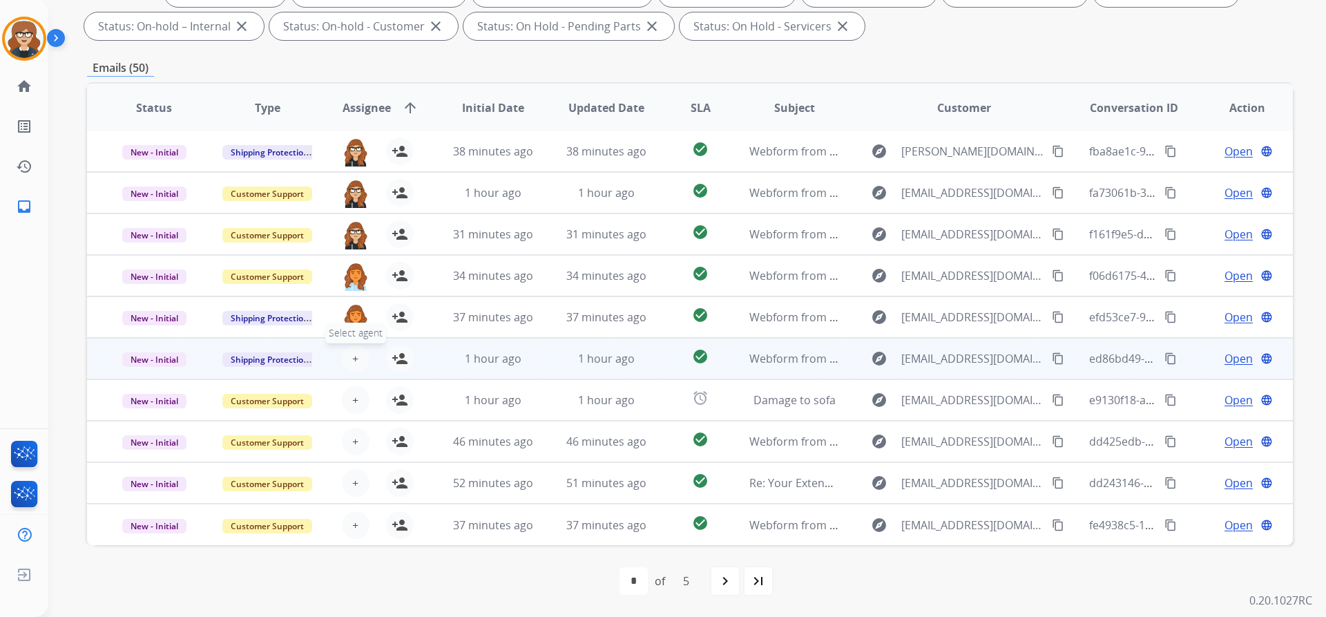
click at [353, 358] on span "+" at bounding box center [355, 358] width 6 height 17
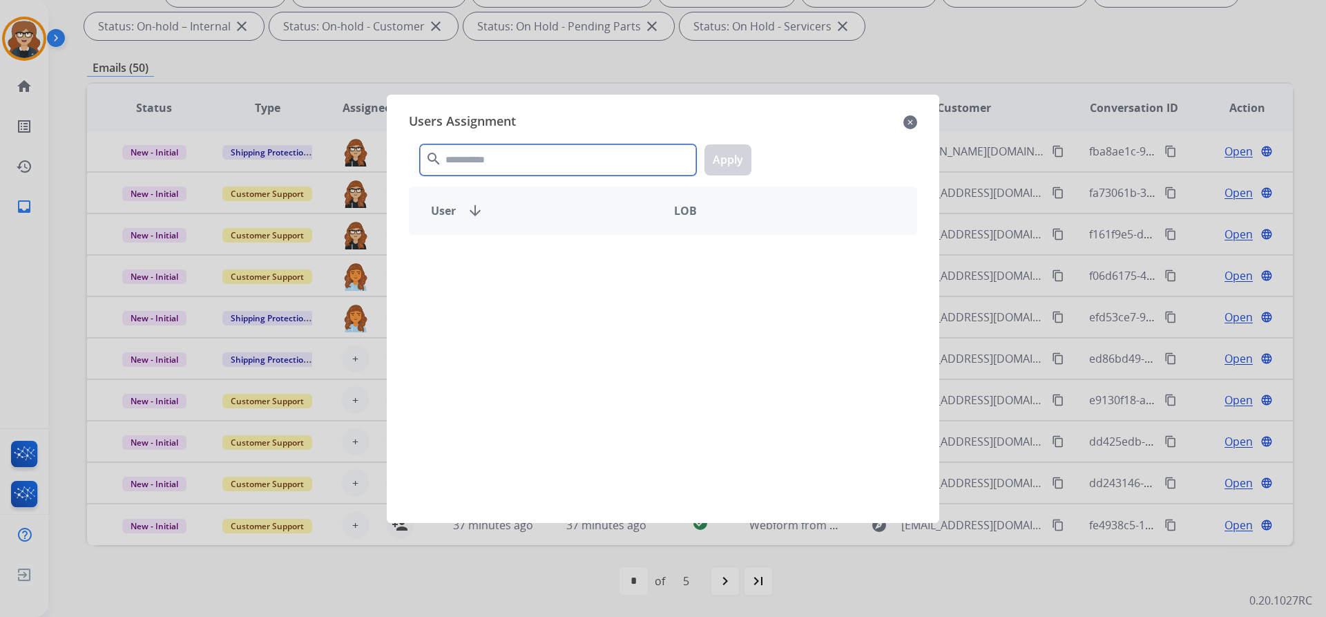
click at [503, 160] on input "text" at bounding box center [558, 159] width 276 height 31
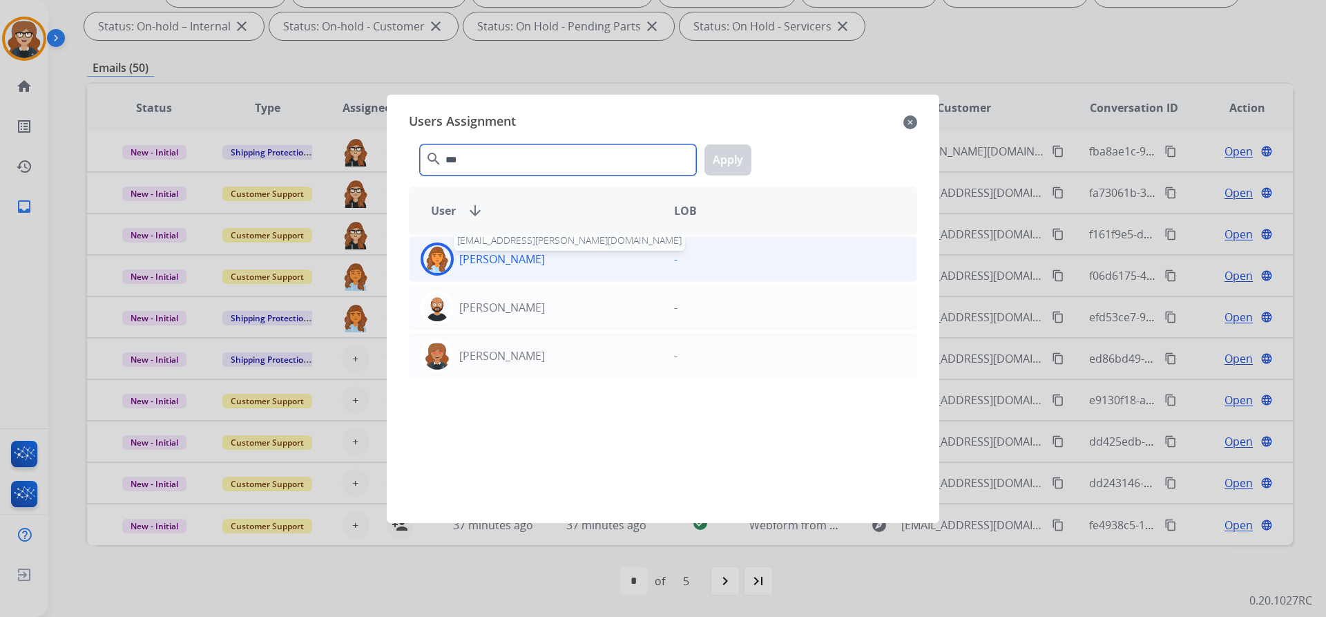
type input "***"
click at [493, 255] on p "[PERSON_NAME]" at bounding box center [502, 259] width 86 height 17
click at [725, 153] on button "Apply" at bounding box center [727, 159] width 47 height 31
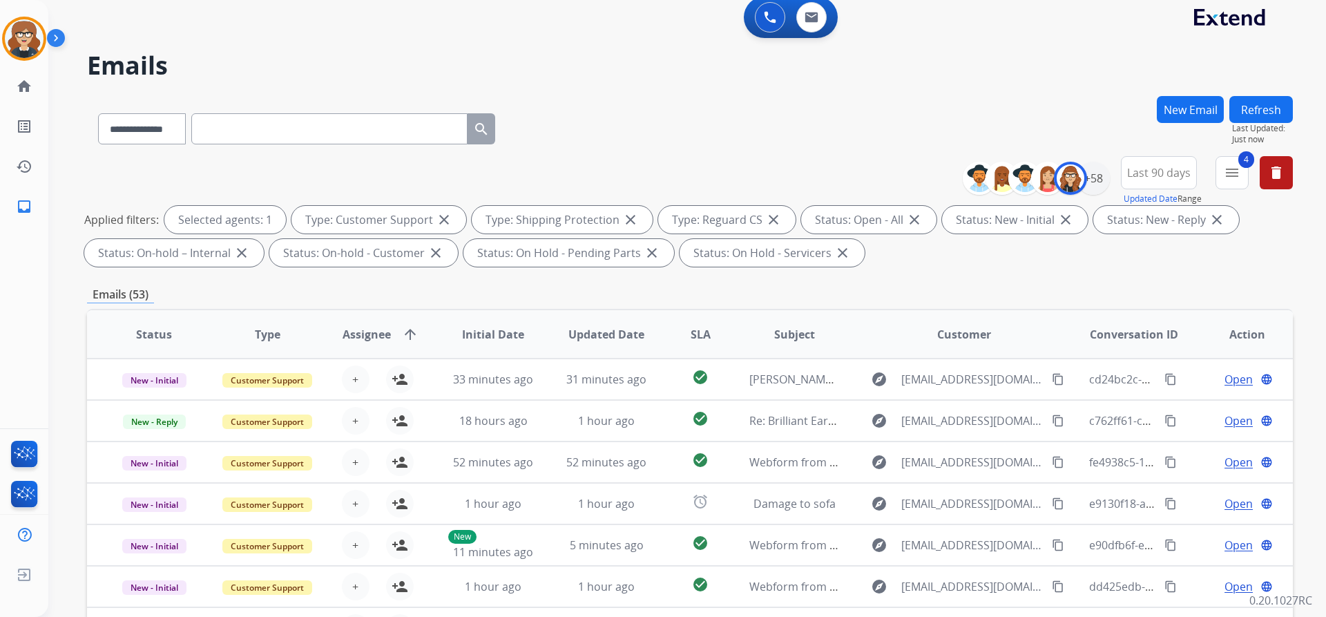
scroll to position [0, 0]
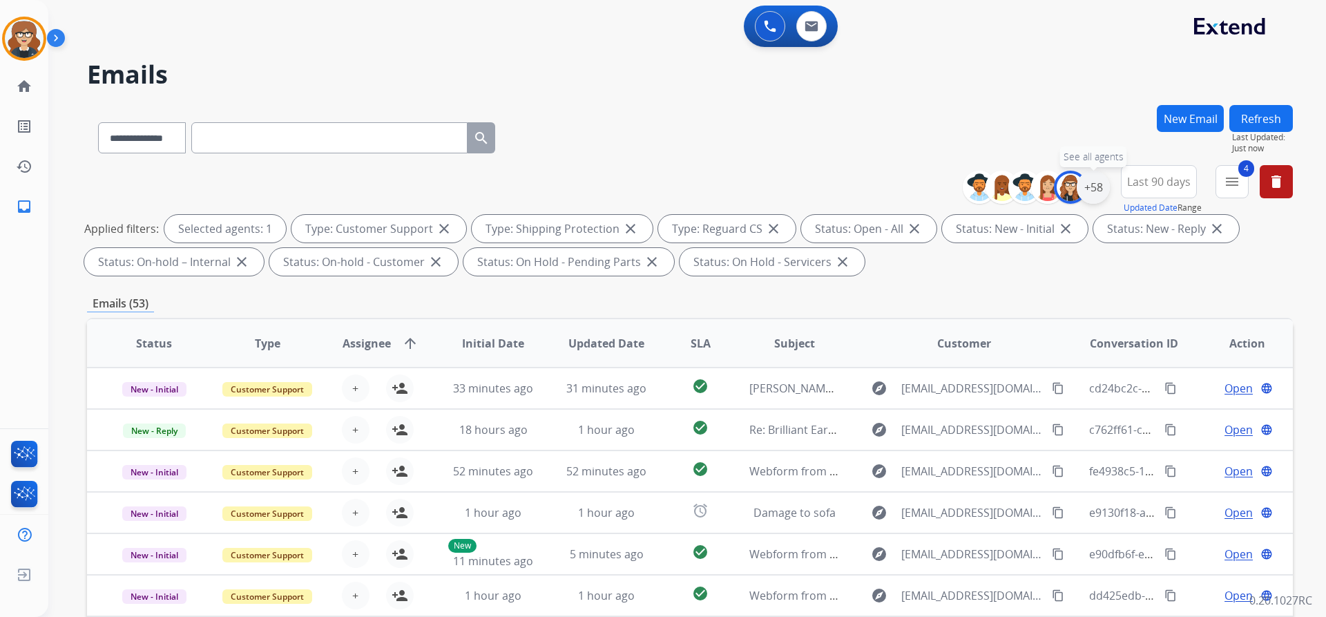
click at [1088, 188] on div "+58" at bounding box center [1092, 187] width 33 height 33
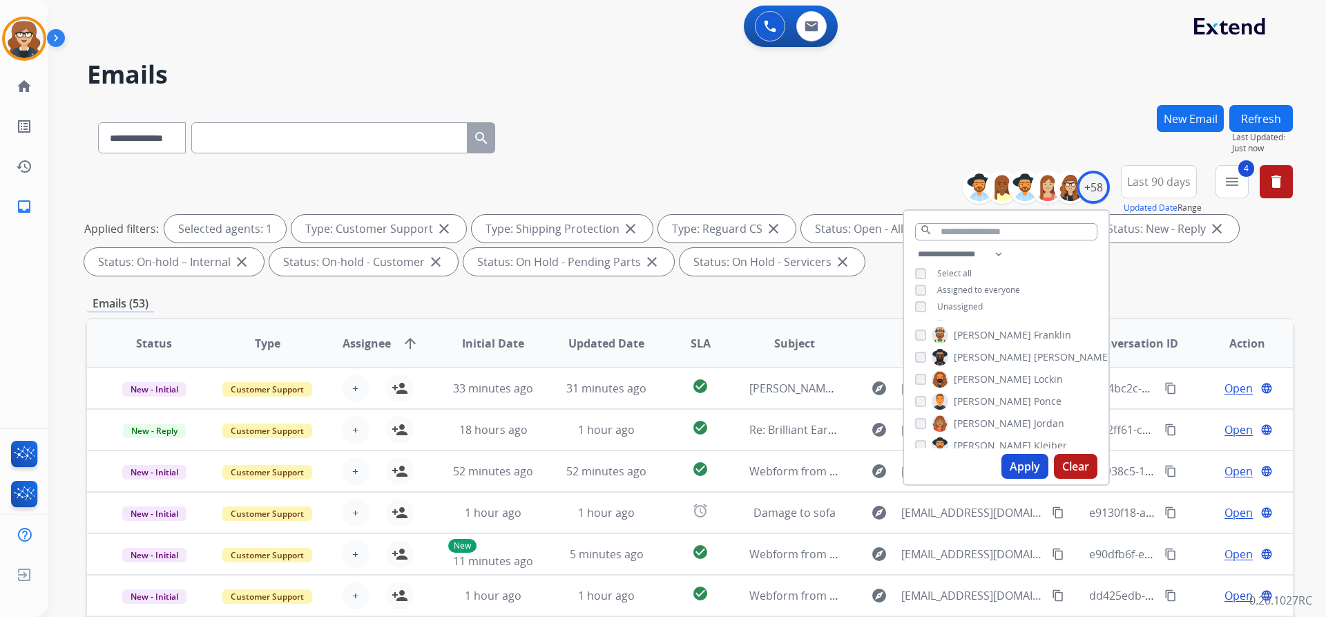
scroll to position [828, 0]
click at [1031, 461] on button "Apply" at bounding box center [1024, 466] width 47 height 25
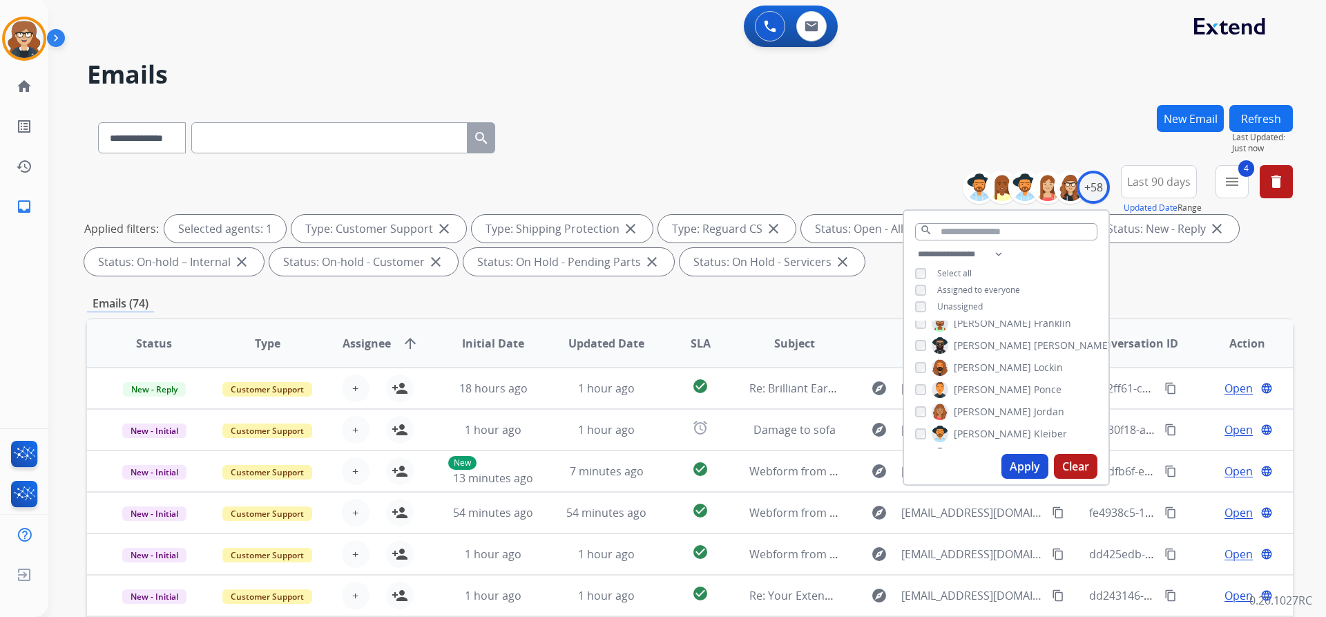
click at [1026, 461] on button "Apply" at bounding box center [1024, 466] width 47 height 25
click at [1029, 463] on button "Apply" at bounding box center [1024, 466] width 47 height 25
click at [375, 349] on span "Assignee" at bounding box center [366, 343] width 48 height 17
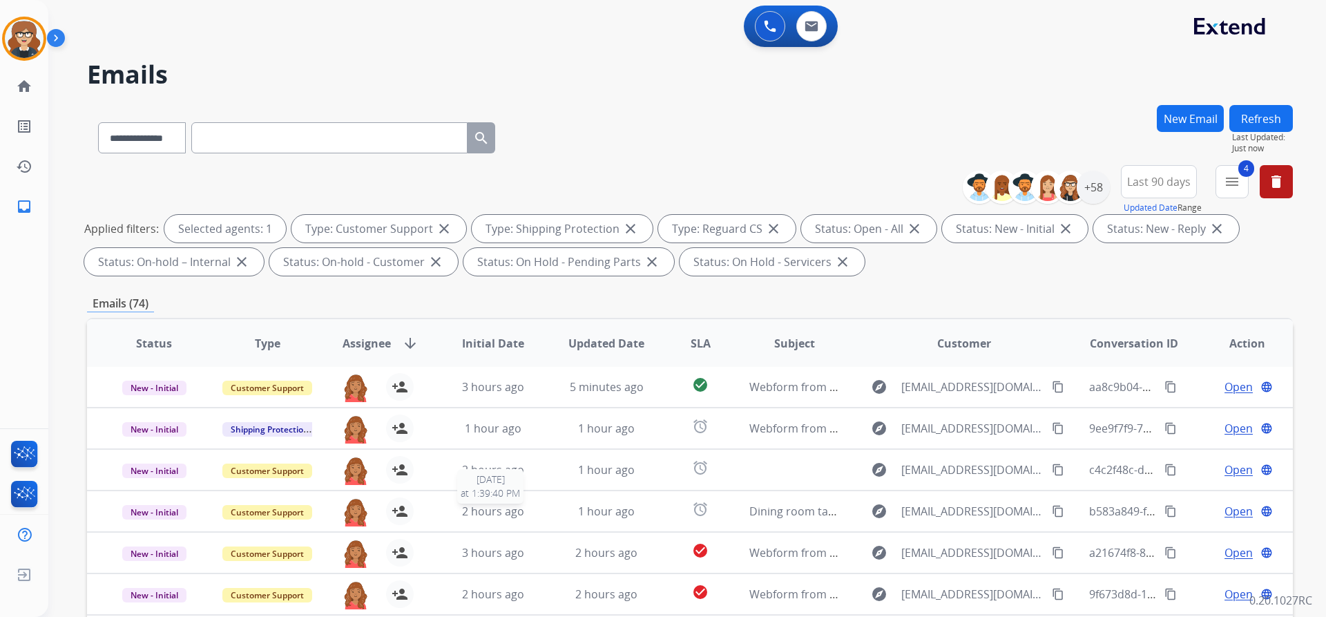
scroll to position [235, 0]
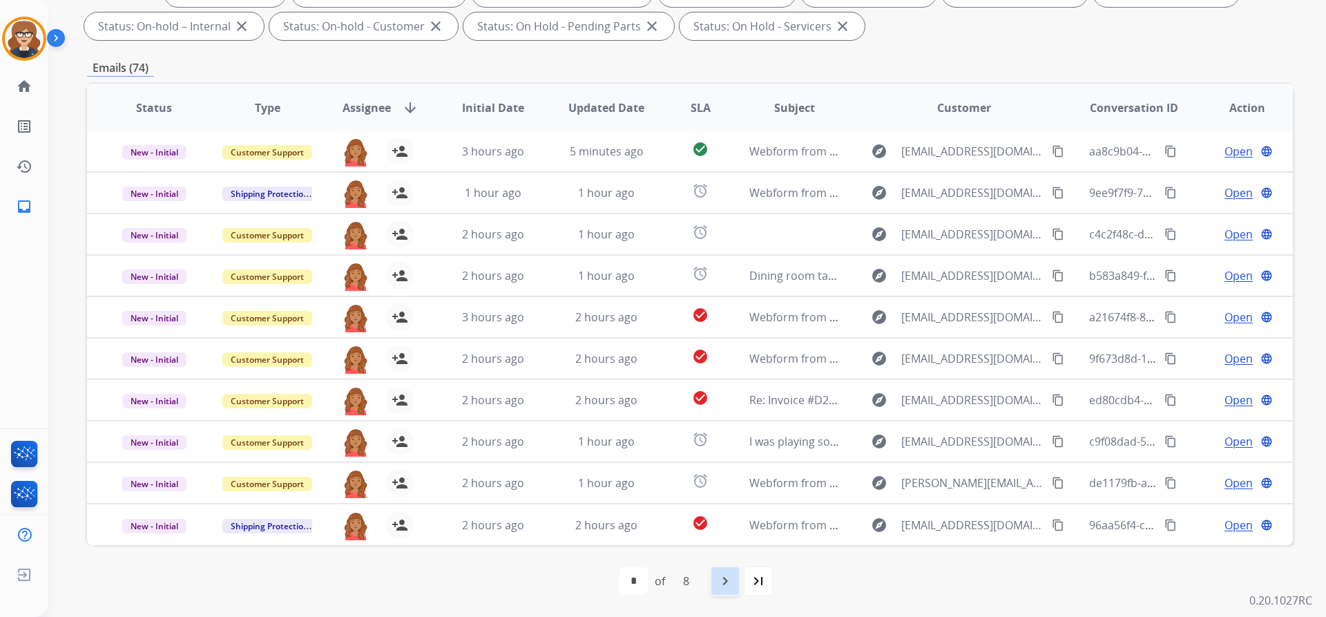
click at [730, 580] on mat-icon "navigate_next" at bounding box center [725, 580] width 17 height 17
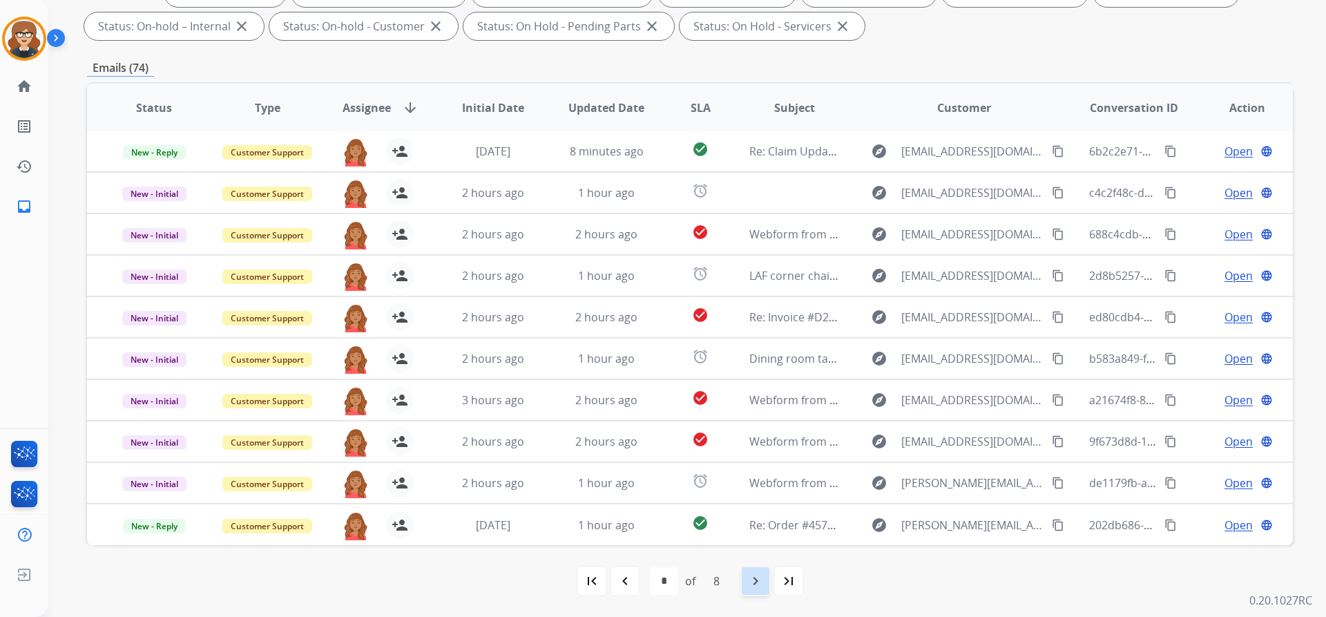
click at [764, 572] on div "navigate_next" at bounding box center [755, 580] width 30 height 30
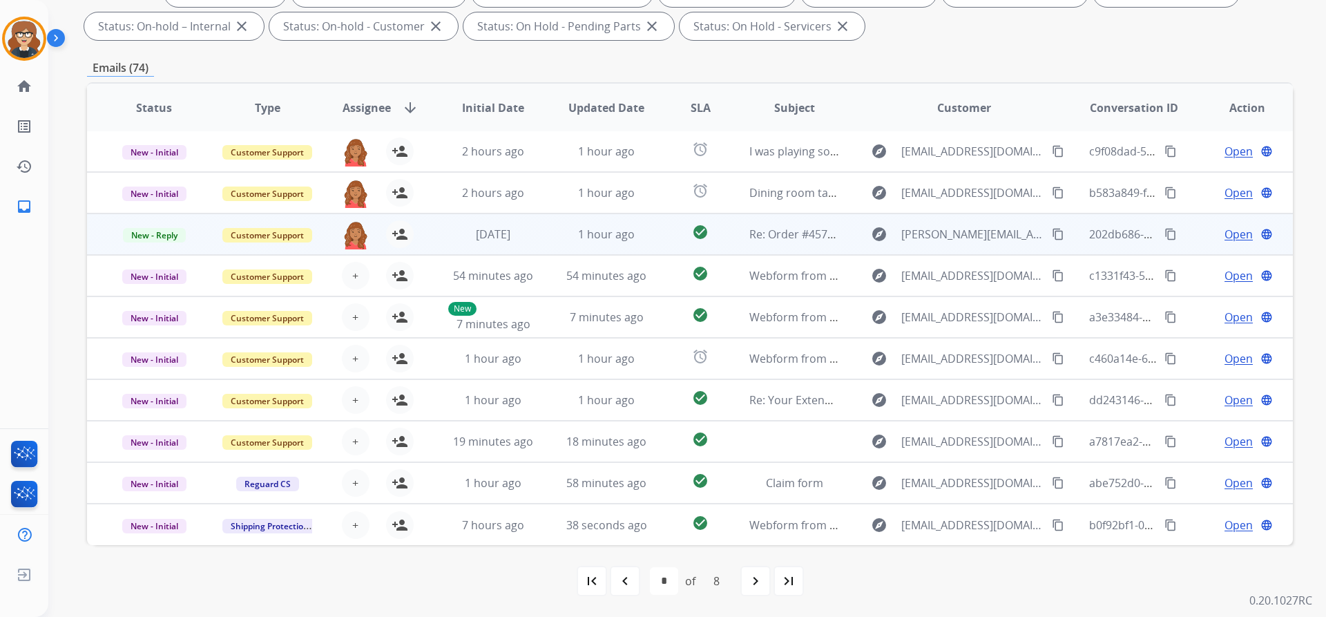
scroll to position [0, 0]
